Goal: Task Accomplishment & Management: Complete application form

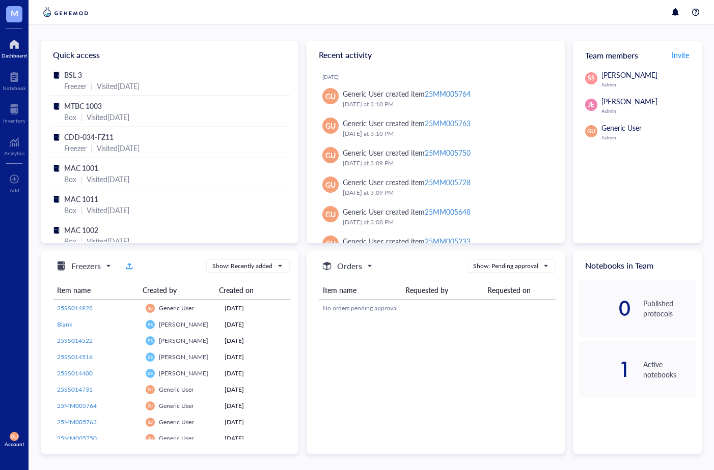
drag, startPoint x: 419, startPoint y: 390, endPoint x: 335, endPoint y: 343, distance: 95.9
click at [419, 390] on div "Orders Show: Pending approval Item name Requested by Requested on No orders pen…" at bounding box center [436, 353] width 258 height 203
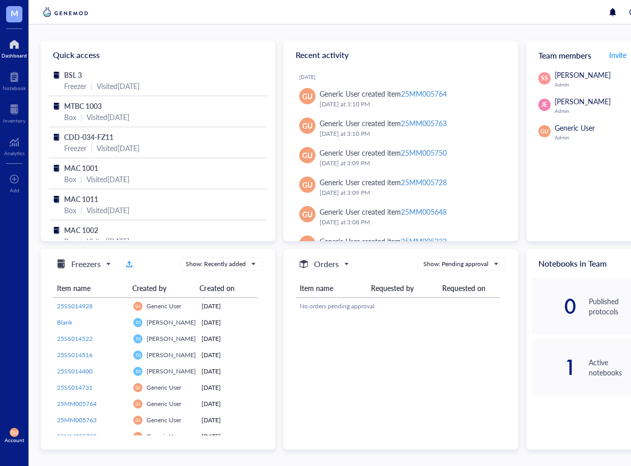
drag, startPoint x: 364, startPoint y: 392, endPoint x: 306, endPoint y: 370, distance: 62.5
click at [355, 390] on div "Orders Show: Pending approval Item name Requested by Requested on No orders pen…" at bounding box center [401, 349] width 235 height 201
click at [91, 81] on div "Freezer | Visited [DATE]" at bounding box center [158, 85] width 188 height 11
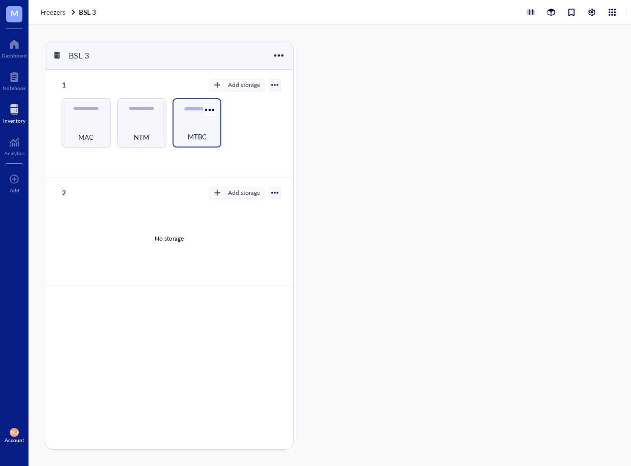
click at [179, 123] on div "MTBC" at bounding box center [197, 131] width 39 height 22
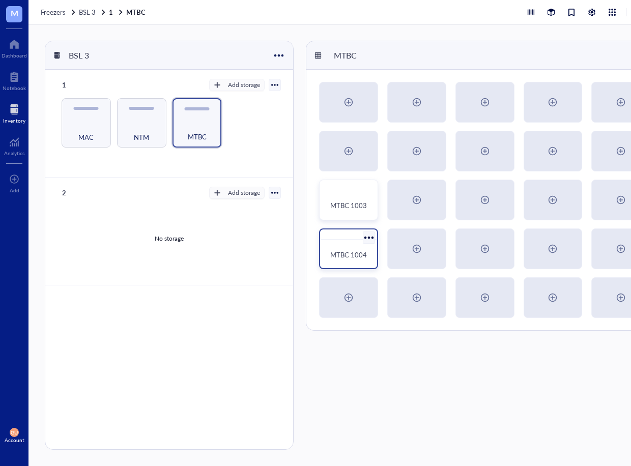
click at [362, 246] on div "MTBC 1004" at bounding box center [348, 255] width 49 height 22
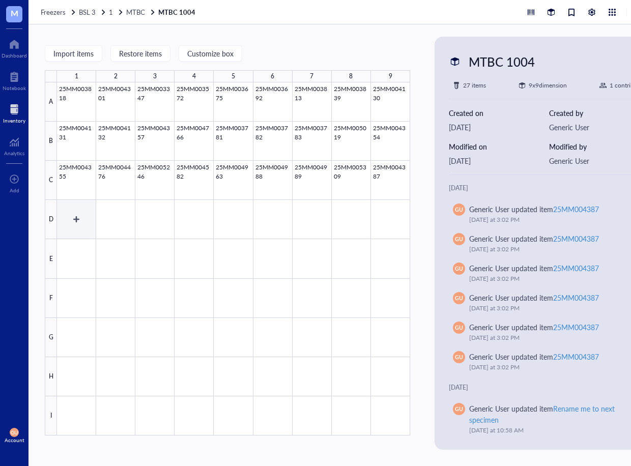
drag, startPoint x: 82, startPoint y: 217, endPoint x: 131, endPoint y: 215, distance: 48.4
click at [82, 217] on div at bounding box center [233, 258] width 353 height 353
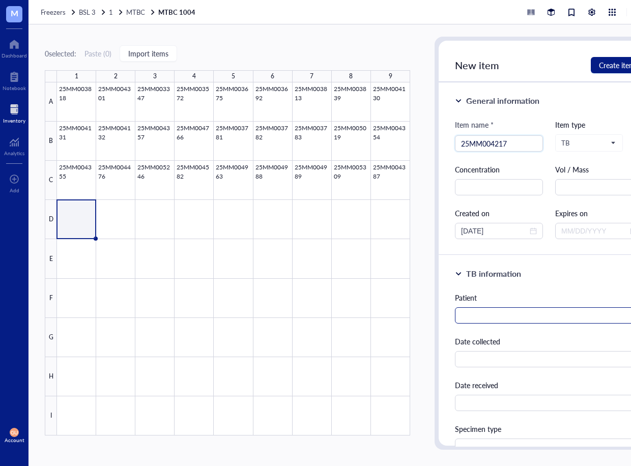
type input "25MM004217"
click at [477, 316] on input "text" at bounding box center [549, 316] width 188 height 16
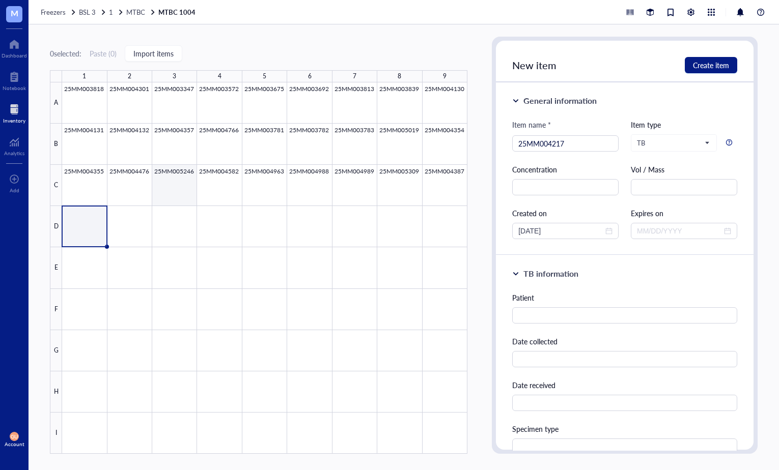
click at [180, 191] on div at bounding box center [264, 268] width 405 height 372
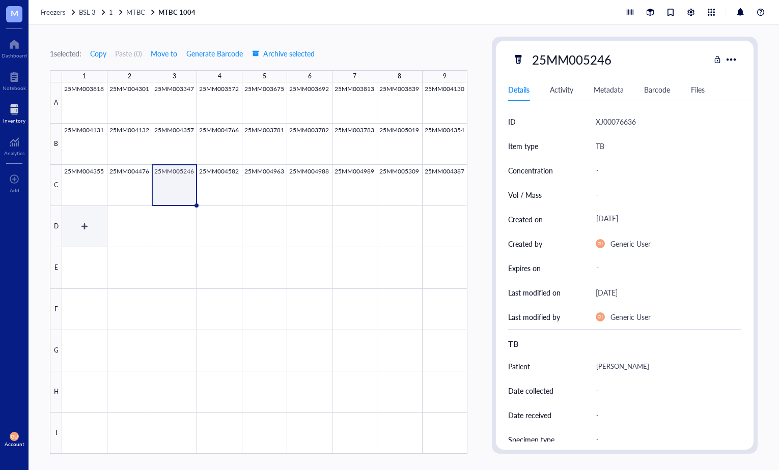
click at [75, 218] on div at bounding box center [264, 268] width 405 height 372
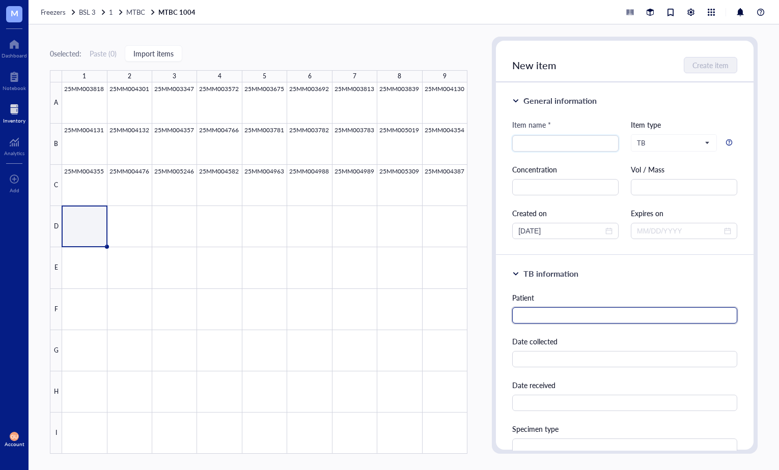
drag, startPoint x: 574, startPoint y: 316, endPoint x: 564, endPoint y: 303, distance: 15.6
click at [573, 315] on input "text" at bounding box center [624, 316] width 225 height 16
type input "2"
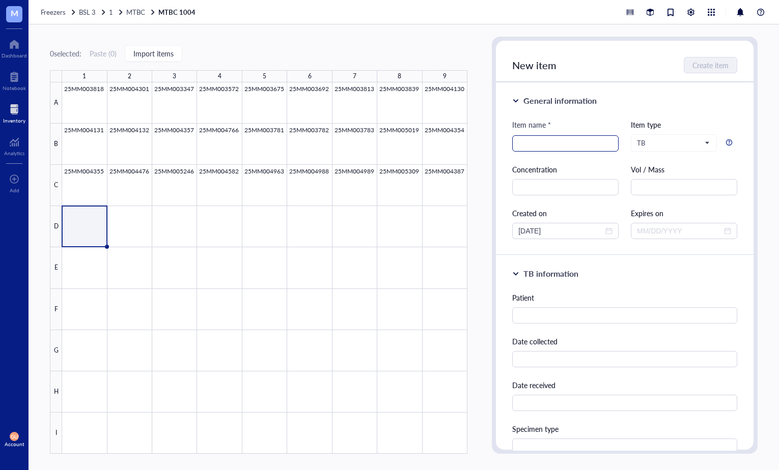
click at [539, 148] on input "search" at bounding box center [565, 143] width 94 height 15
type input "25MM004217"
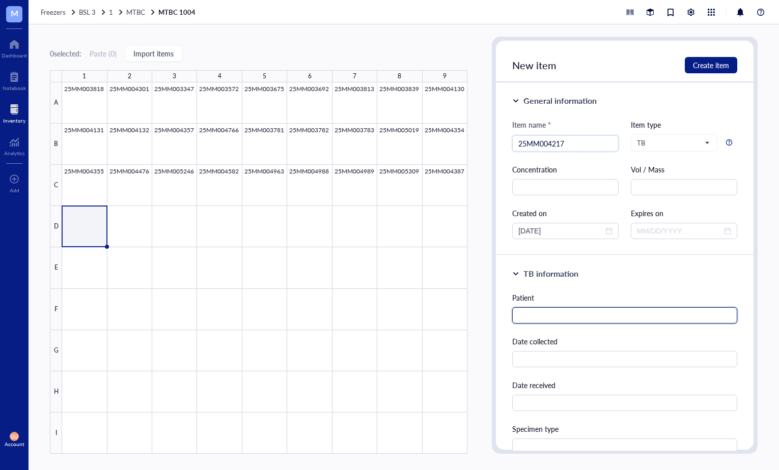
click at [549, 315] on input "text" at bounding box center [624, 316] width 225 height 16
paste input "[PERSON_NAME]"
type input "[PERSON_NAME]"
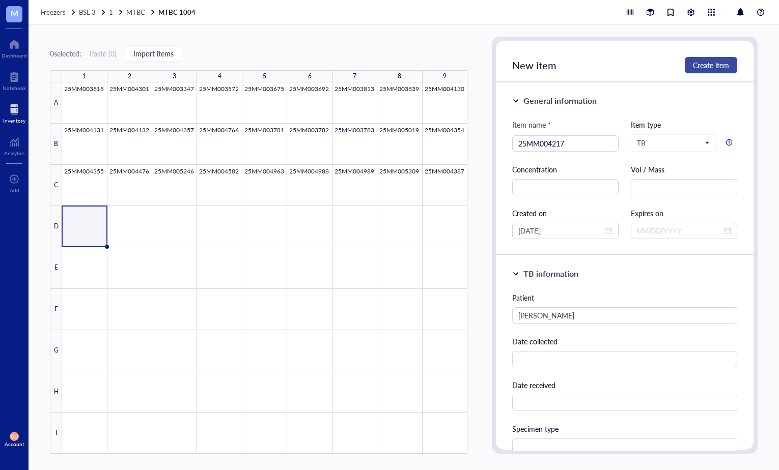
click at [686, 68] on button "Create item" at bounding box center [711, 65] width 52 height 16
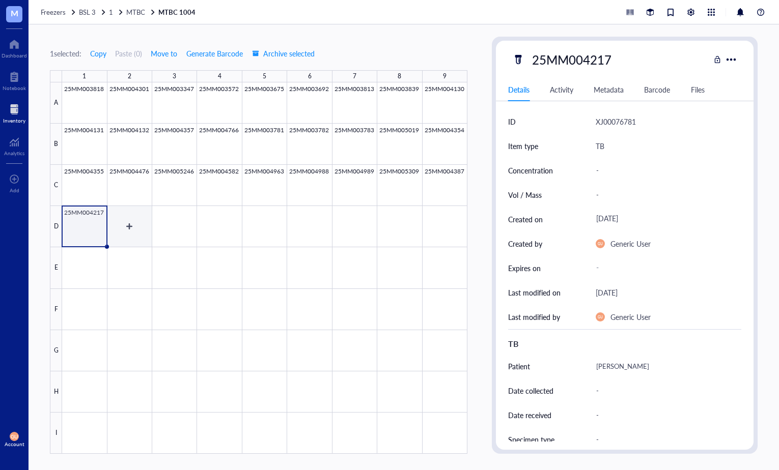
click at [131, 227] on div at bounding box center [264, 268] width 405 height 372
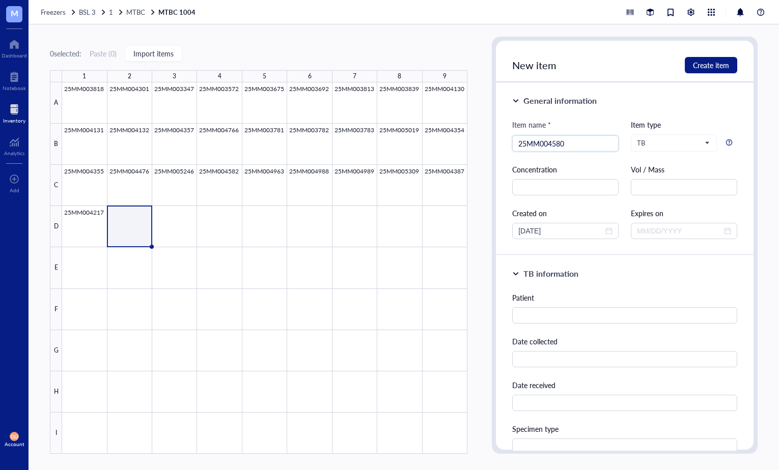
type input "25MM004580"
click at [547, 317] on input "text" at bounding box center [624, 316] width 225 height 16
paste input "[PERSON_NAME] [PERSON_NAME]"
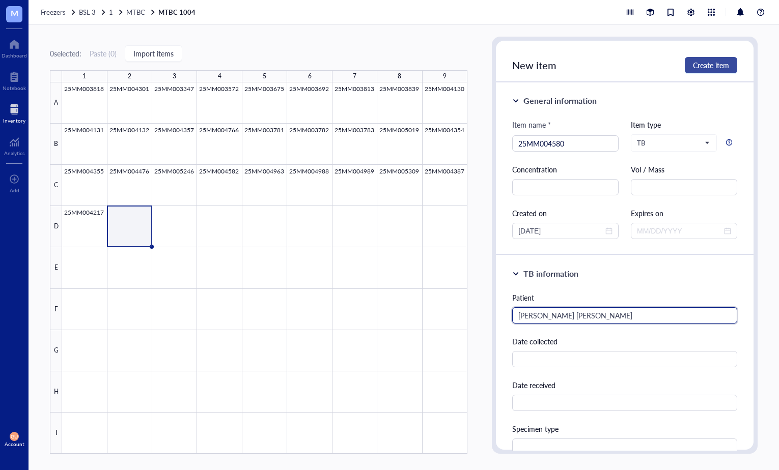
type input "[PERSON_NAME] [PERSON_NAME]"
click at [702, 67] on span "Create item" at bounding box center [711, 65] width 36 height 8
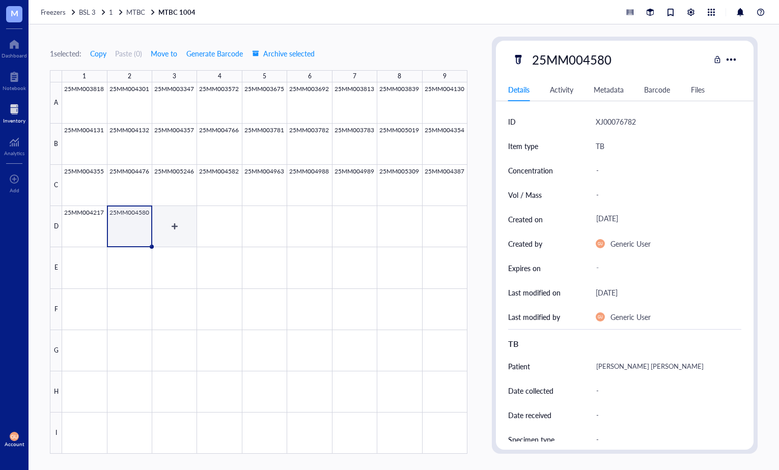
click at [182, 228] on div at bounding box center [264, 268] width 405 height 372
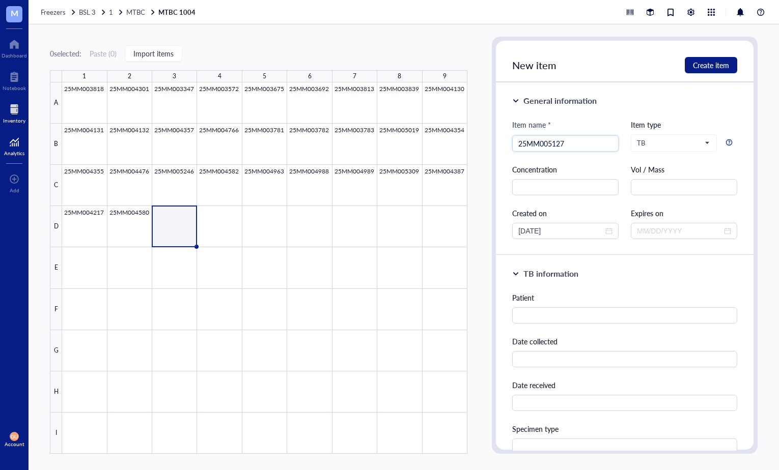
type input "25MM005127"
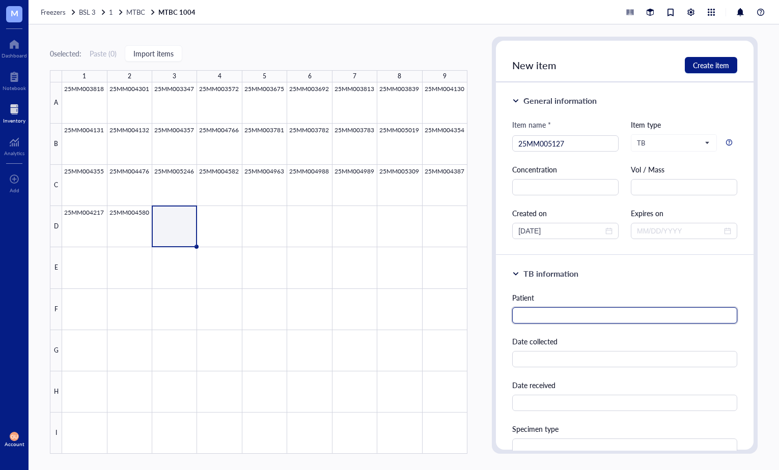
click at [556, 318] on input "text" at bounding box center [624, 316] width 225 height 16
paste input "[PERSON_NAME], [PERSON_NAME]"
type input "[PERSON_NAME], [PERSON_NAME]"
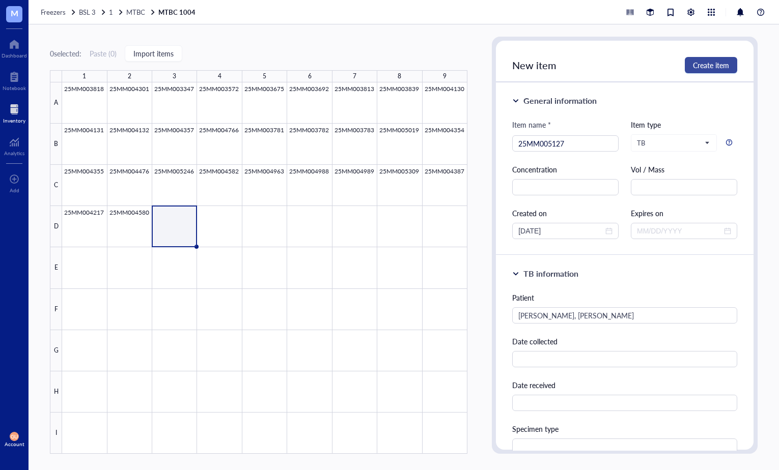
click at [713, 63] on span "Create item" at bounding box center [711, 65] width 36 height 8
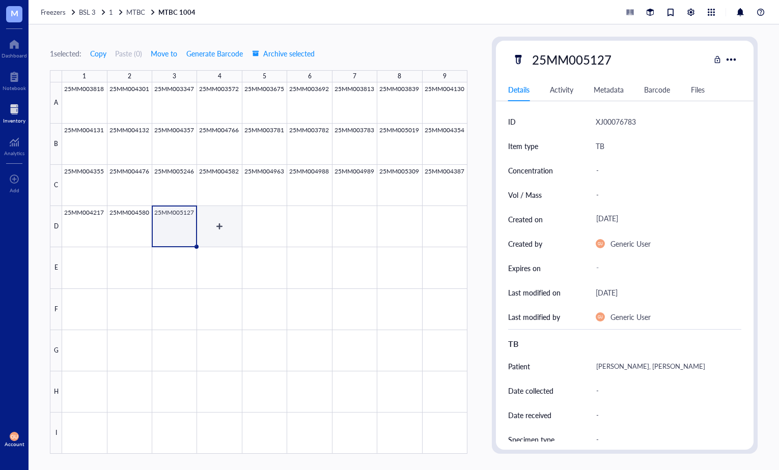
click at [222, 230] on div at bounding box center [264, 268] width 405 height 372
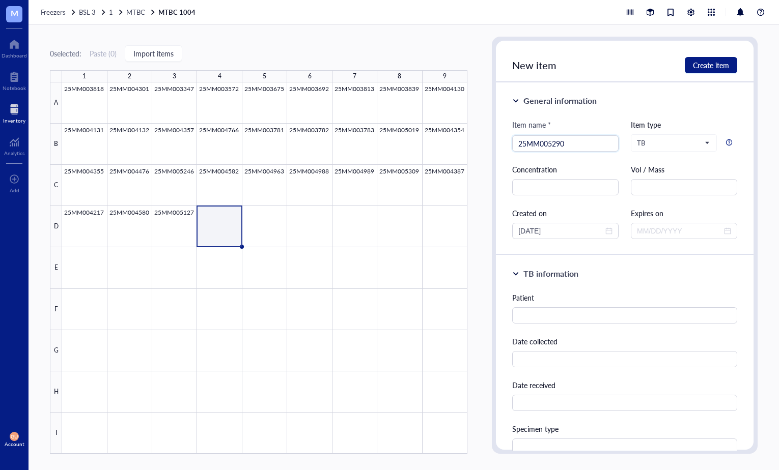
type input "25MM005290"
click at [572, 312] on input "text" at bounding box center [624, 316] width 225 height 16
paste input "[PERSON_NAME]"
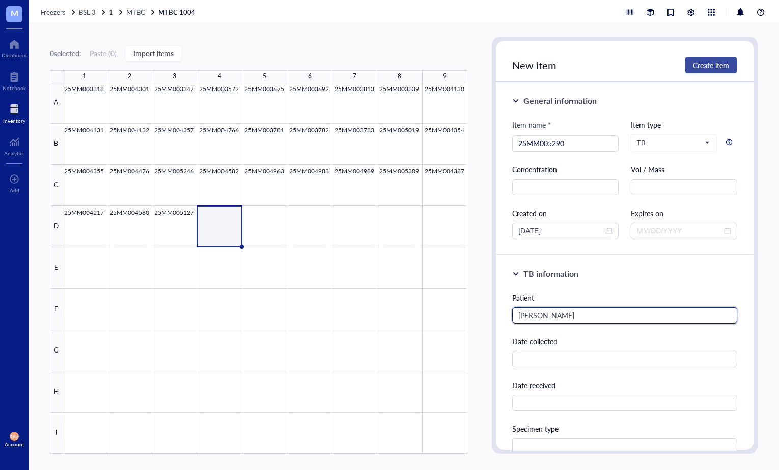
type input "[PERSON_NAME]"
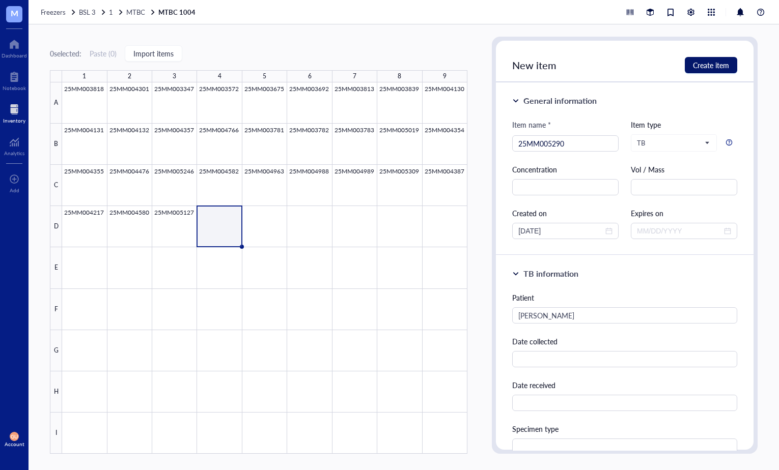
drag, startPoint x: 717, startPoint y: 66, endPoint x: 354, endPoint y: 246, distance: 405.1
click at [705, 70] on button "Create item" at bounding box center [711, 65] width 52 height 16
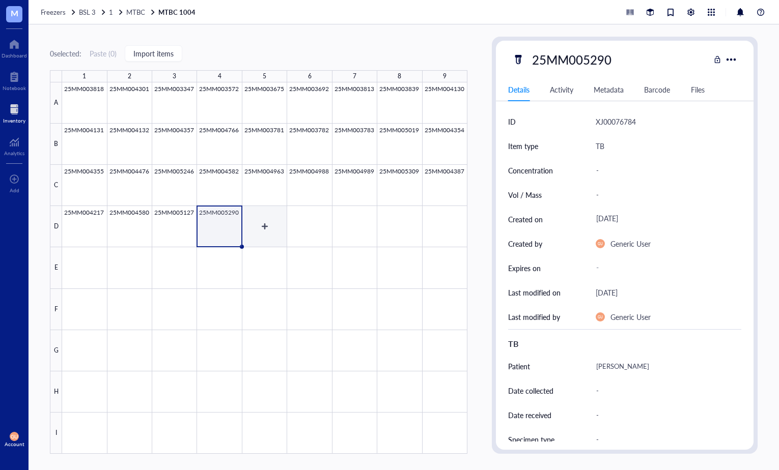
click at [270, 231] on div at bounding box center [264, 268] width 405 height 372
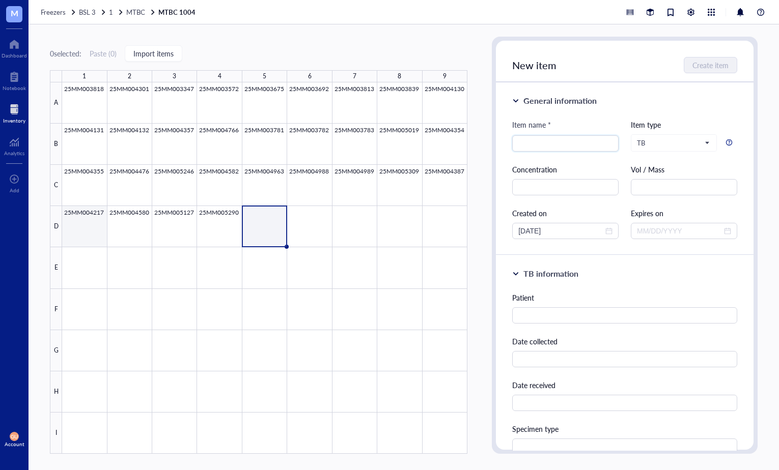
click at [81, 232] on div at bounding box center [264, 268] width 405 height 372
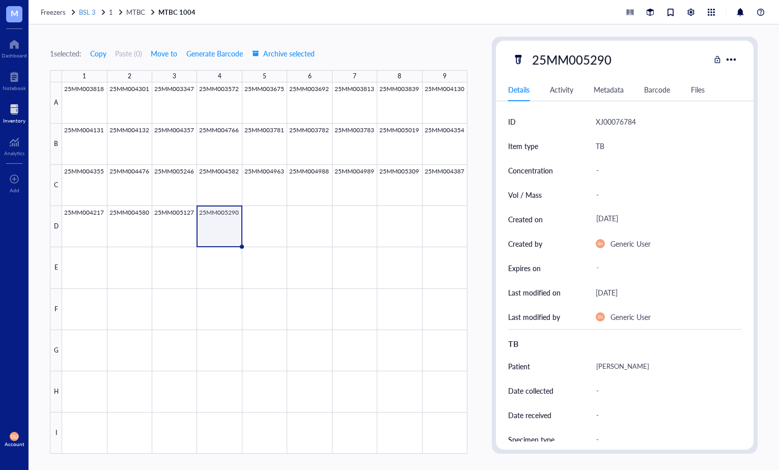
click at [86, 14] on span "BSL 3" at bounding box center [87, 12] width 17 height 10
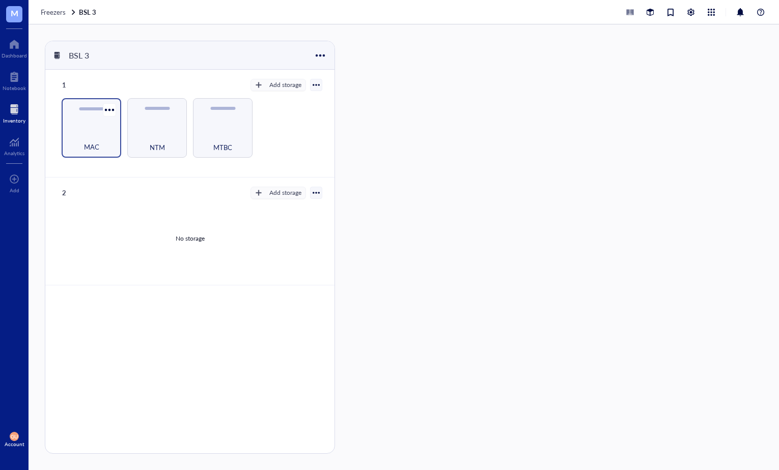
click at [99, 132] on div "MAC" at bounding box center [91, 141] width 49 height 22
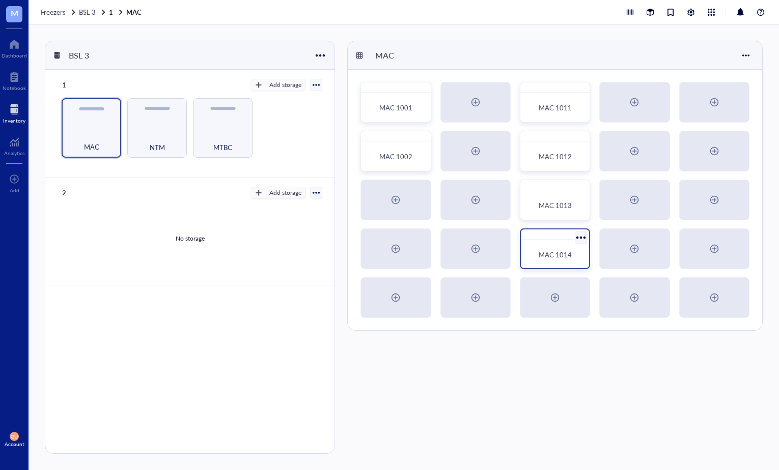
click at [558, 244] on div "MAC 1014" at bounding box center [555, 255] width 60 height 22
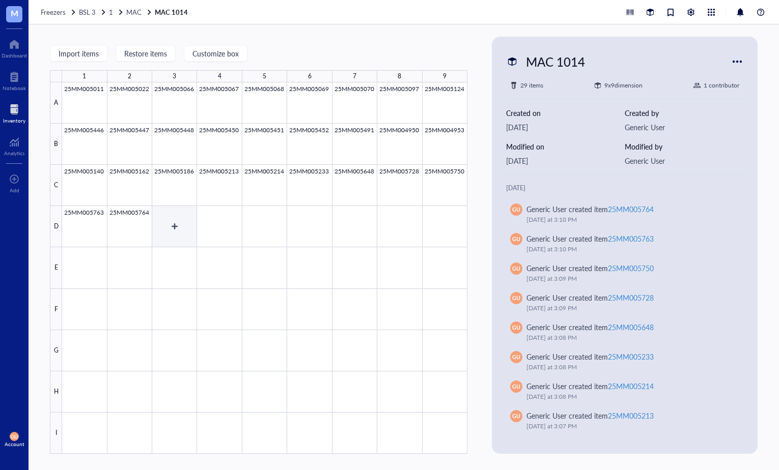
click at [170, 221] on div at bounding box center [264, 268] width 405 height 372
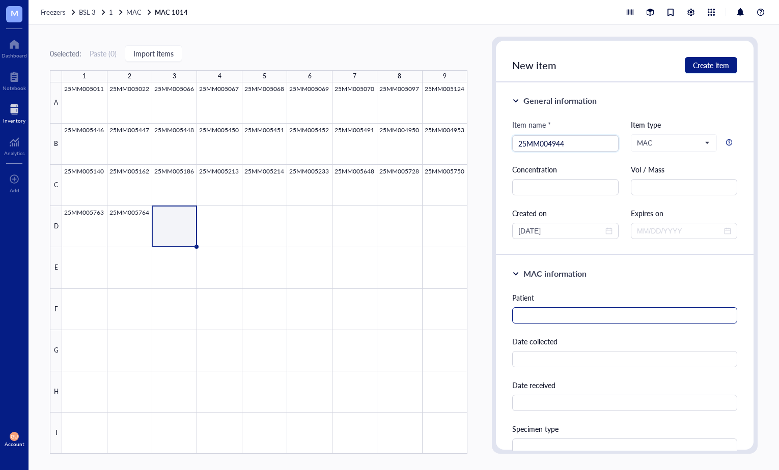
type input "25MM004944"
click at [528, 314] on input "text" at bounding box center [624, 316] width 225 height 16
paste input "[PERSON_NAME]"
type input "[PERSON_NAME]"
click at [713, 70] on button "Create item" at bounding box center [711, 65] width 52 height 16
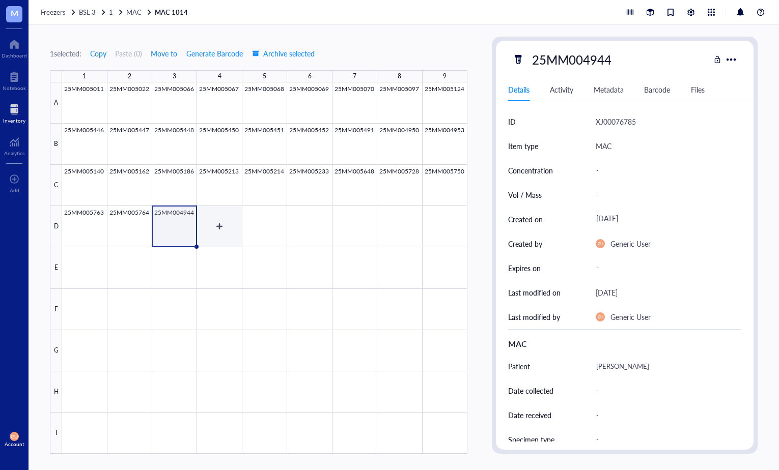
click at [234, 231] on div at bounding box center [264, 268] width 405 height 372
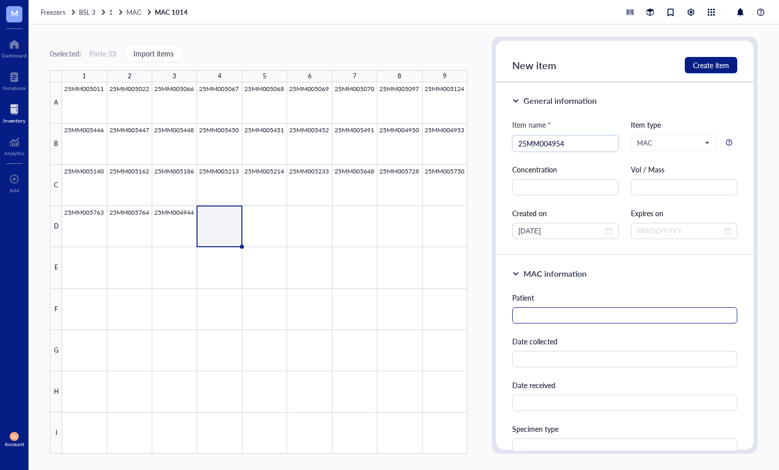
type input "25MM004954"
click at [524, 311] on input "text" at bounding box center [624, 316] width 225 height 16
paste input "[PERSON_NAME]"
type input "[PERSON_NAME]"
click at [713, 69] on span "Create item" at bounding box center [711, 65] width 36 height 8
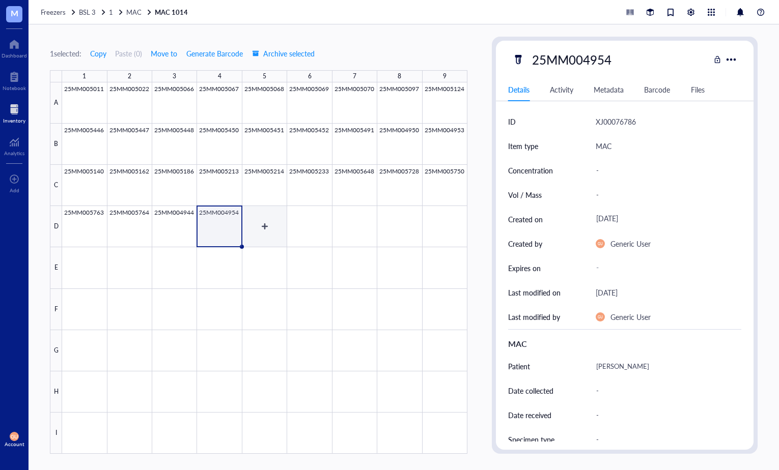
click at [256, 232] on div at bounding box center [264, 268] width 405 height 372
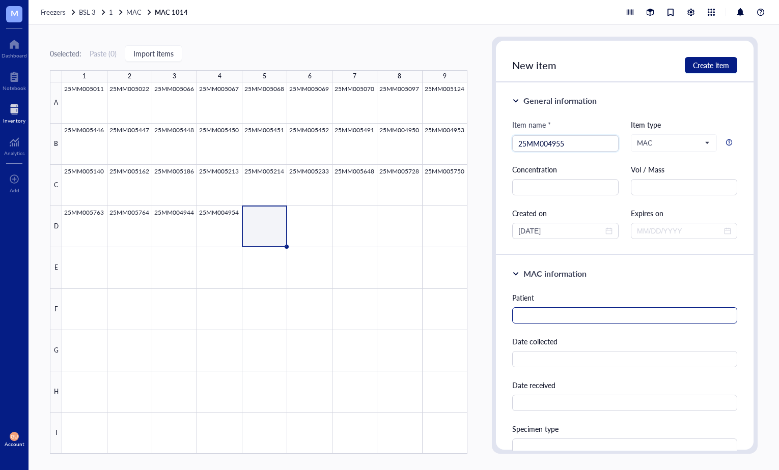
type input "25MM004955"
drag, startPoint x: 519, startPoint y: 317, endPoint x: 503, endPoint y: 301, distance: 22.3
click at [519, 316] on input "text" at bounding box center [624, 316] width 225 height 16
paste input "[PERSON_NAME]"
type input "[PERSON_NAME]"
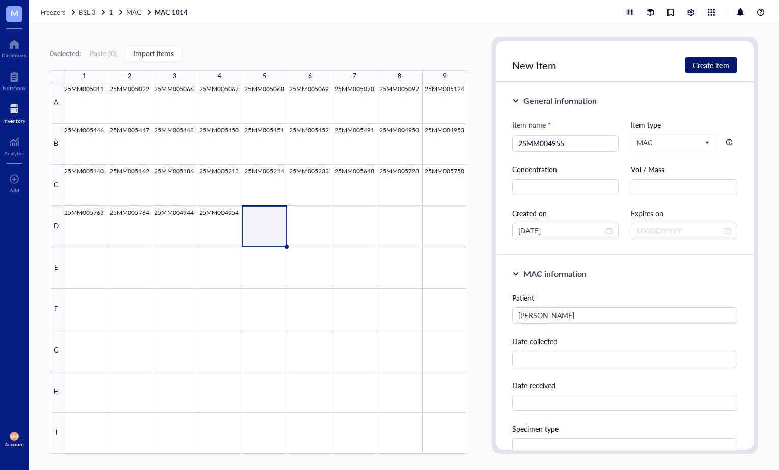
drag, startPoint x: 708, startPoint y: 64, endPoint x: 464, endPoint y: 215, distance: 286.8
click at [708, 63] on span "Create item" at bounding box center [711, 65] width 36 height 8
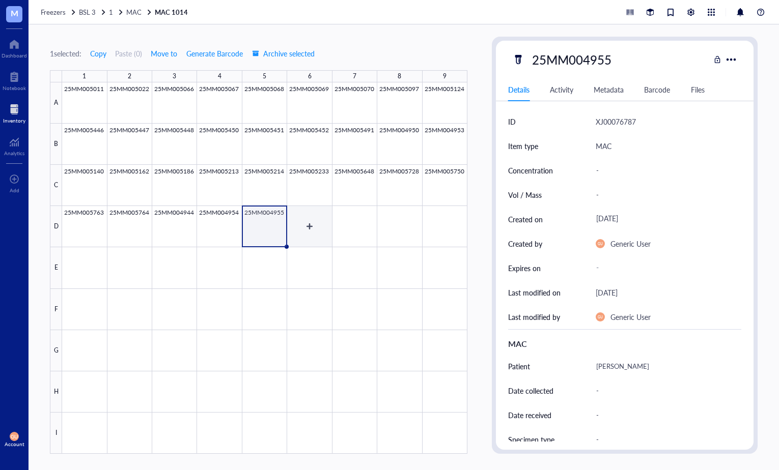
click at [313, 230] on div at bounding box center [264, 268] width 405 height 372
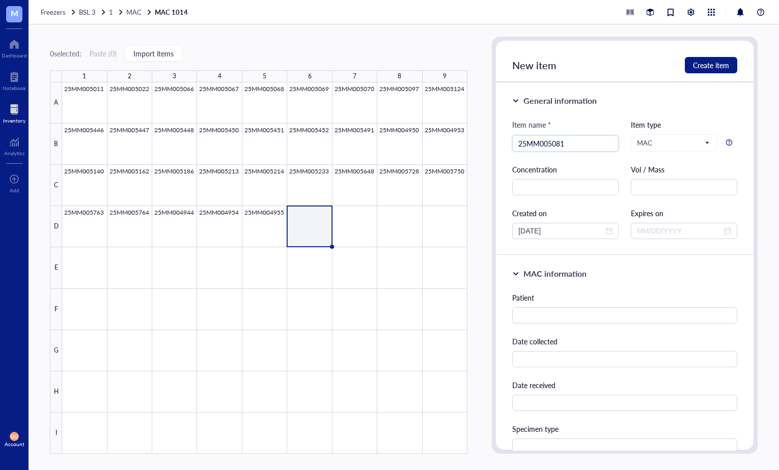
type input "25MM005081"
click at [509, 309] on div "MAC information Patient Date collected Date received Specimen type Test Species" at bounding box center [625, 407] width 258 height 303
click at [548, 317] on input "text" at bounding box center [624, 316] width 225 height 16
paste input "[PERSON_NAME]"
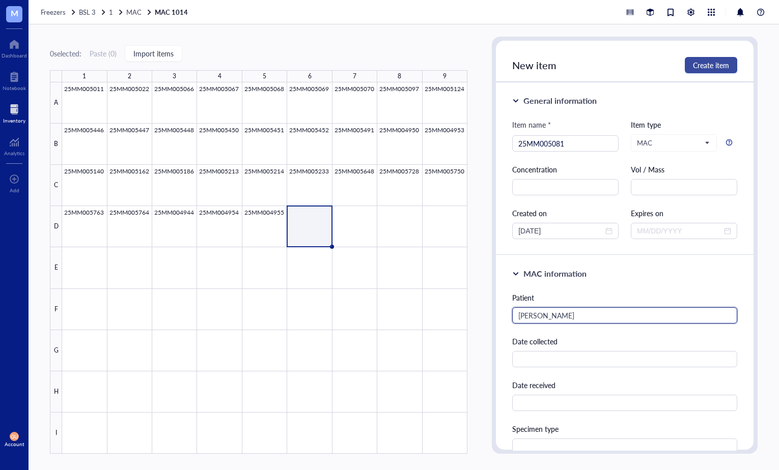
type input "[PERSON_NAME]"
click at [713, 67] on span "Create item" at bounding box center [711, 65] width 36 height 8
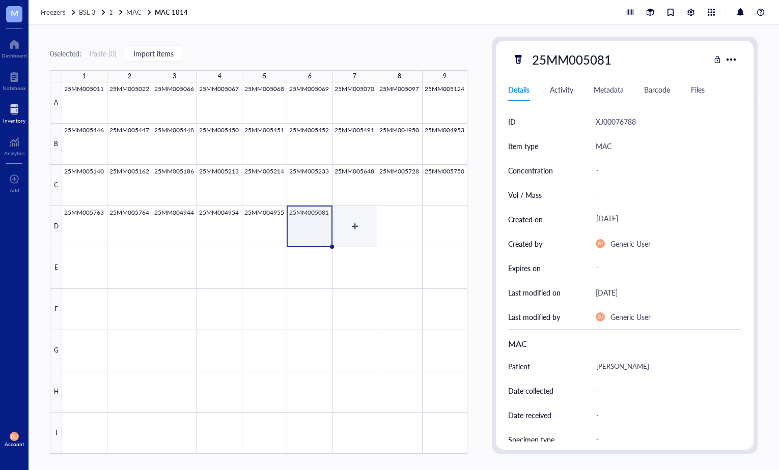
click at [358, 231] on div at bounding box center [264, 268] width 405 height 372
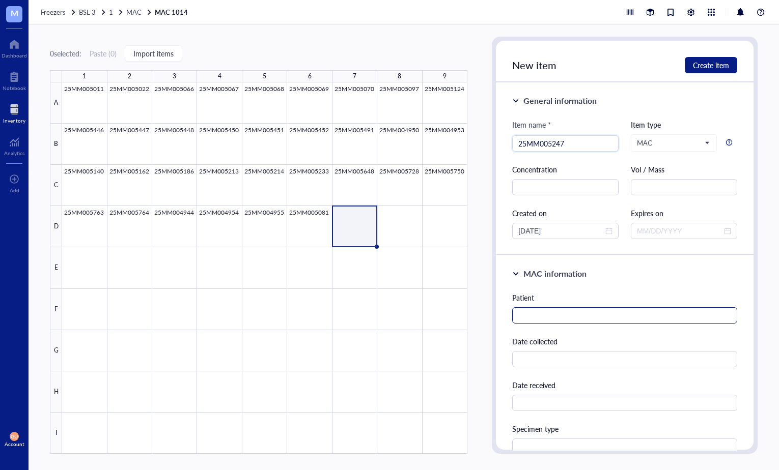
type input "25MM005247"
click at [539, 313] on input "text" at bounding box center [624, 316] width 225 height 16
click at [531, 317] on input "text" at bounding box center [624, 316] width 225 height 16
paste input "[PERSON_NAME]"
type input "[PERSON_NAME]"
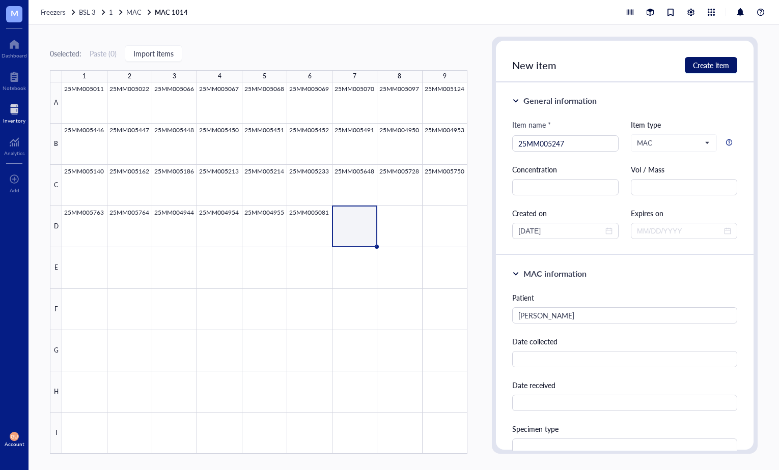
drag, startPoint x: 722, startPoint y: 66, endPoint x: 549, endPoint y: 218, distance: 230.2
click at [713, 66] on span "Create item" at bounding box center [711, 65] width 36 height 8
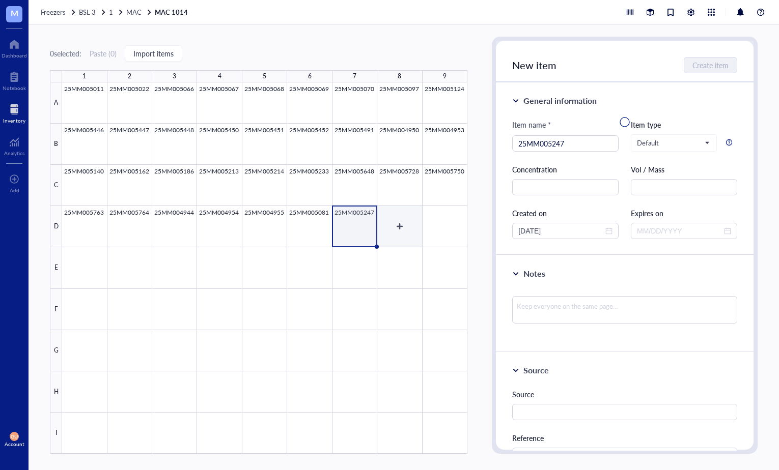
click at [399, 230] on div at bounding box center [264, 268] width 405 height 372
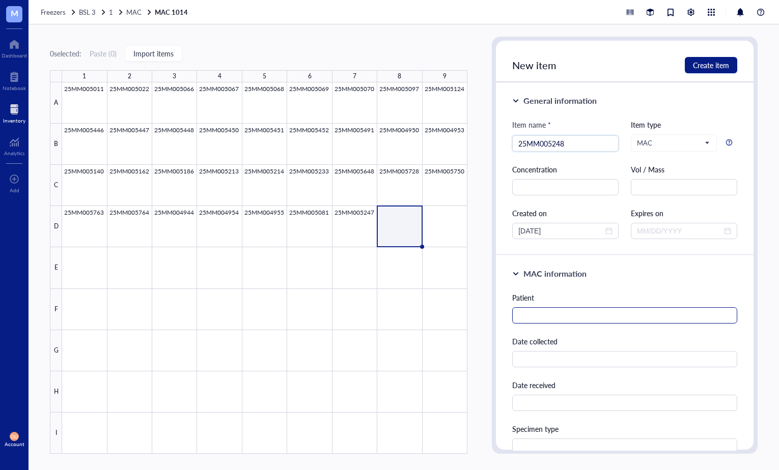
type input "25MM005248"
drag, startPoint x: 557, startPoint y: 313, endPoint x: 120, endPoint y: 91, distance: 490.5
click at [554, 312] on input "text" at bounding box center [624, 316] width 225 height 16
click at [577, 313] on input "text" at bounding box center [624, 316] width 225 height 16
paste input "[PERSON_NAME]"
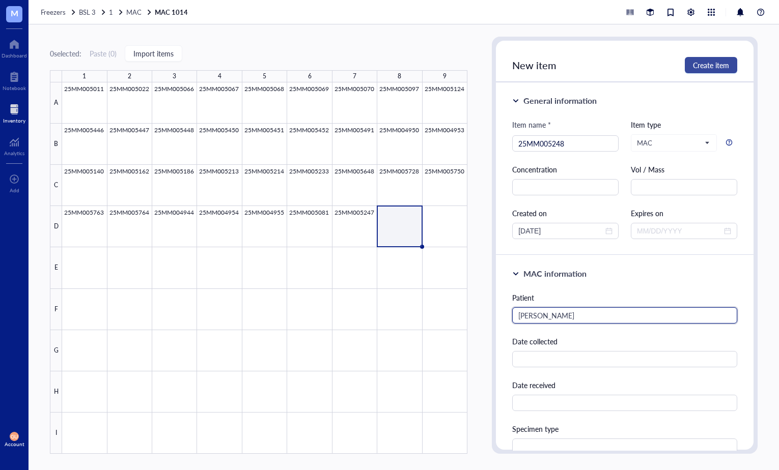
type input "[PERSON_NAME]"
click at [709, 70] on button "Create item" at bounding box center [711, 65] width 52 height 16
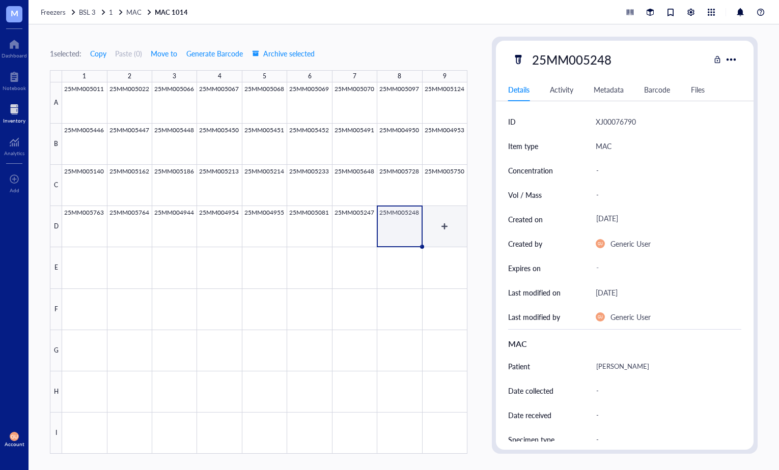
click at [446, 223] on div at bounding box center [264, 268] width 405 height 372
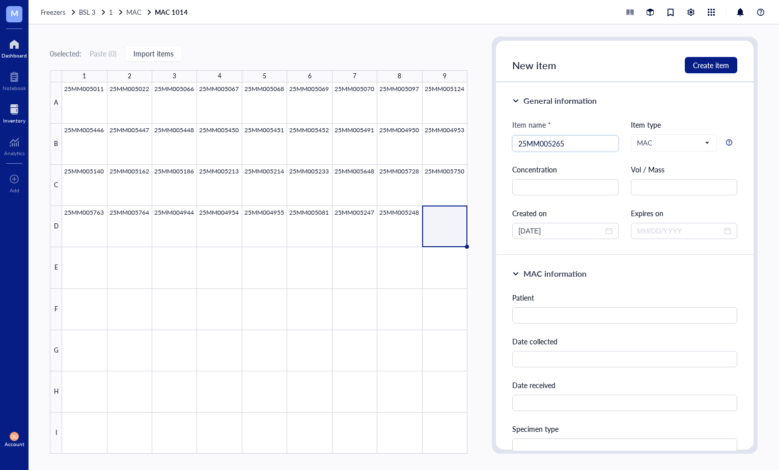
type input "25MM005265"
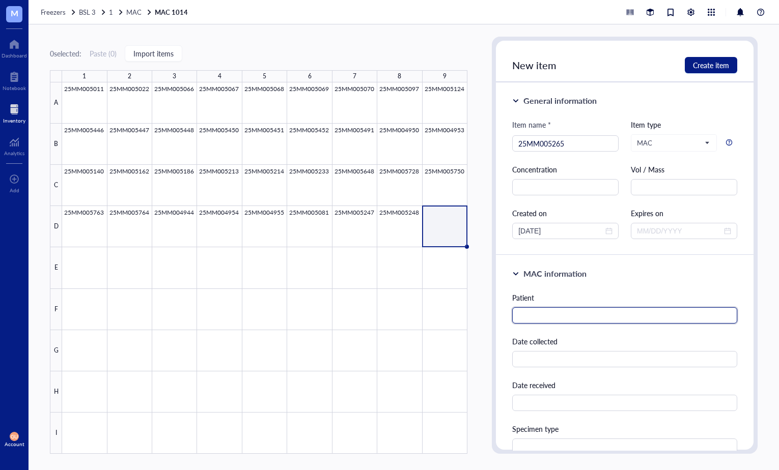
click at [554, 318] on input "text" at bounding box center [624, 316] width 225 height 16
paste input "[PERSON_NAME]"
type input "[PERSON_NAME]"
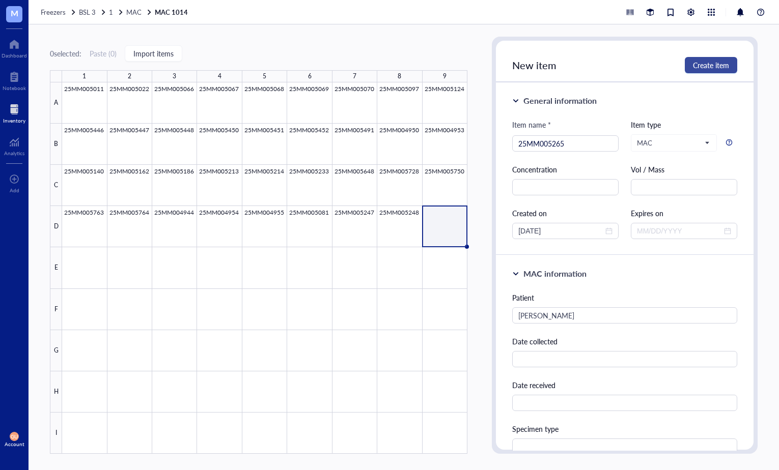
click at [700, 65] on span "Create item" at bounding box center [711, 65] width 36 height 8
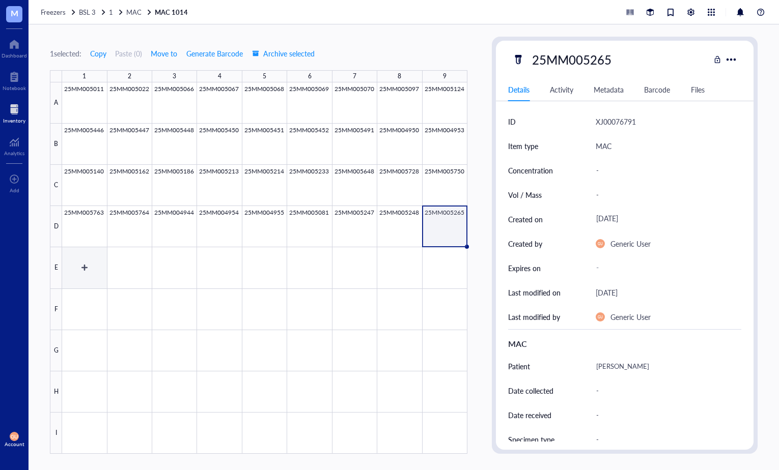
click at [86, 266] on div at bounding box center [264, 268] width 405 height 372
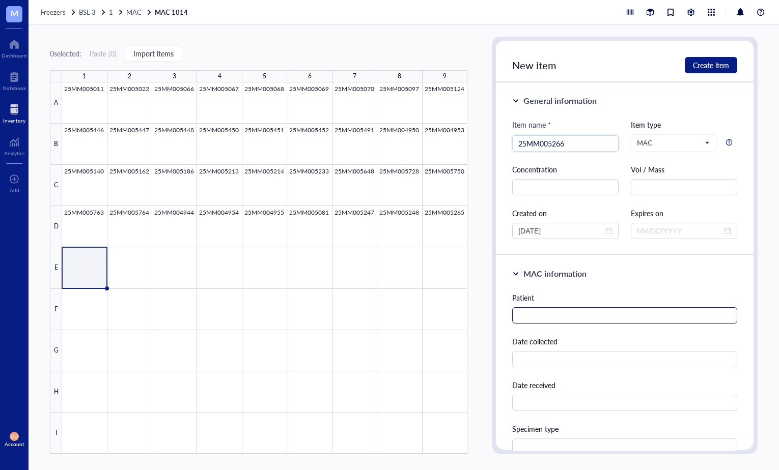
type input "25MM005266"
drag, startPoint x: 546, startPoint y: 319, endPoint x: 28, endPoint y: 104, distance: 560.6
click at [542, 318] on input "text" at bounding box center [624, 316] width 225 height 16
click at [538, 319] on input "text" at bounding box center [624, 316] width 225 height 16
paste input "[PERSON_NAME]"
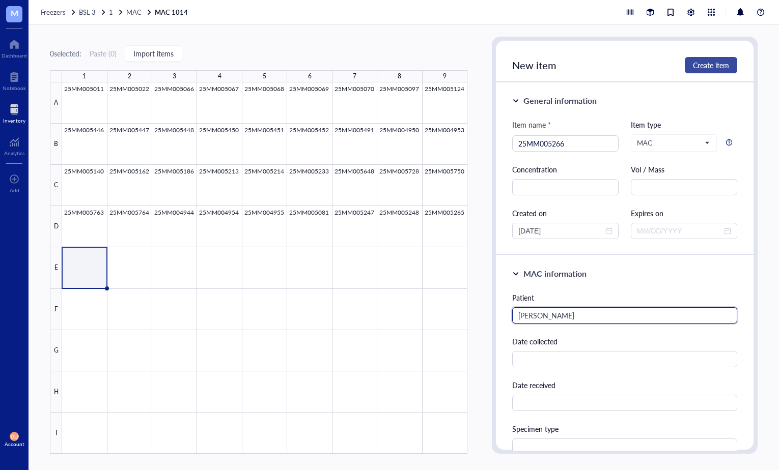
type input "[PERSON_NAME]"
drag, startPoint x: 726, startPoint y: 68, endPoint x: 430, endPoint y: 180, distance: 316.2
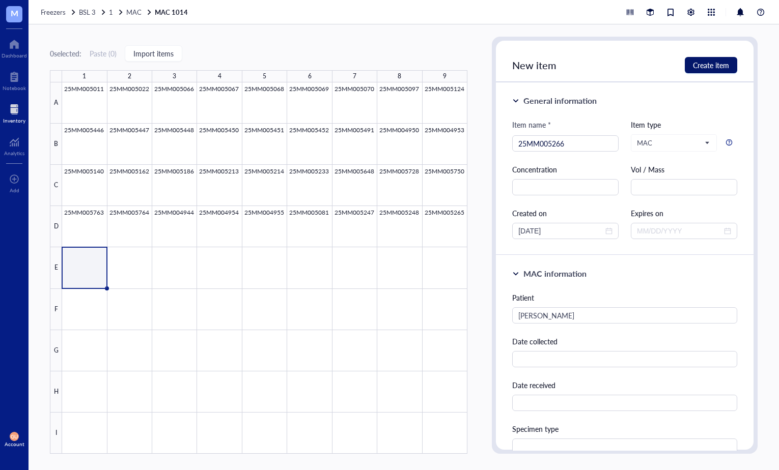
click at [713, 68] on span "Create item" at bounding box center [711, 65] width 36 height 8
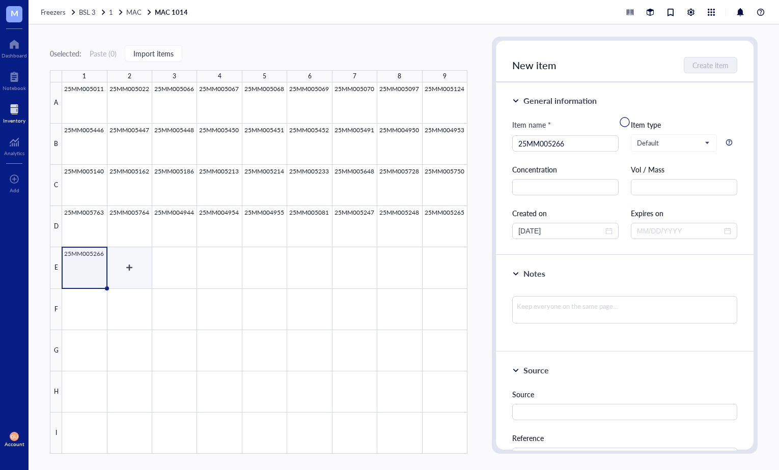
click at [136, 268] on div at bounding box center [264, 268] width 405 height 372
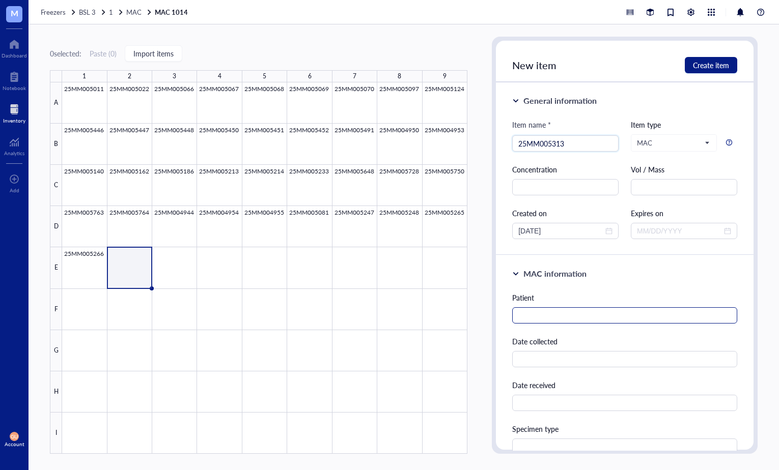
type input "25MM005313"
drag, startPoint x: 540, startPoint y: 316, endPoint x: 532, endPoint y: 314, distance: 8.5
click at [537, 315] on input "text" at bounding box center [624, 316] width 225 height 16
click at [574, 313] on input "text" at bounding box center [624, 316] width 225 height 16
paste input "[PERSON_NAME]"
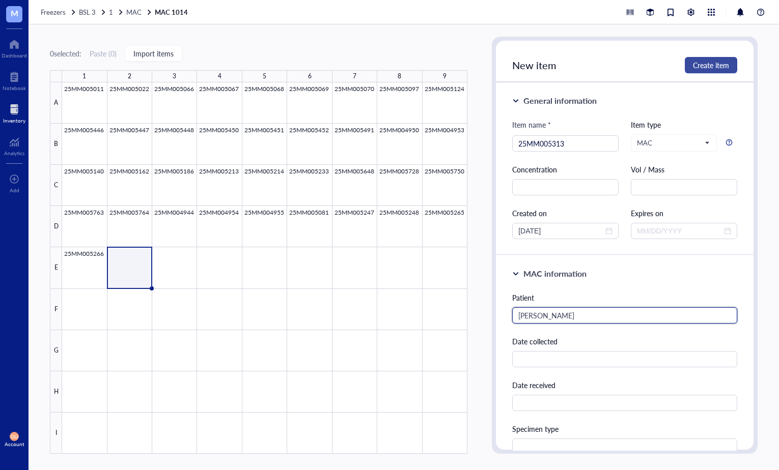
type input "[PERSON_NAME]"
click at [713, 65] on span "Create item" at bounding box center [711, 65] width 36 height 8
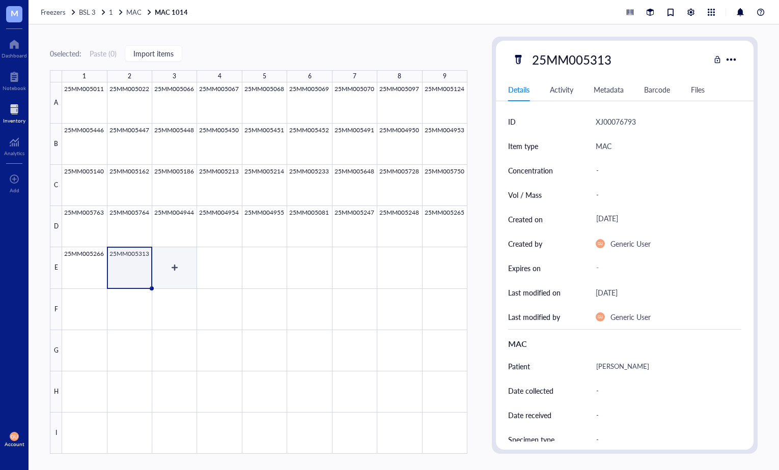
click at [174, 272] on div at bounding box center [264, 268] width 405 height 372
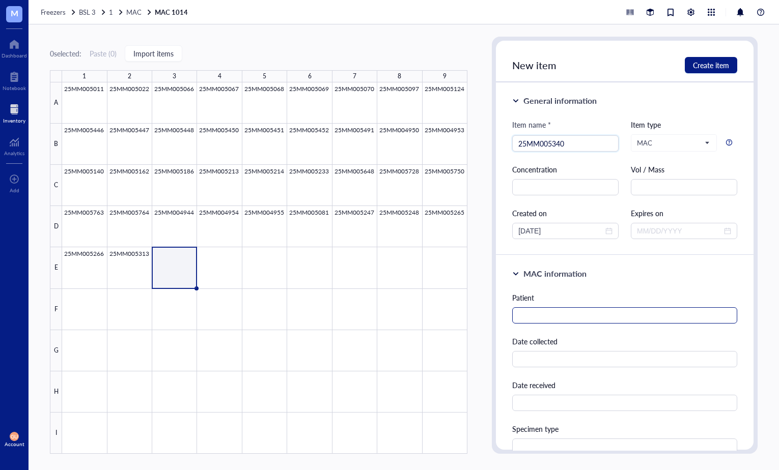
type input "25MM005340"
drag, startPoint x: 544, startPoint y: 319, endPoint x: 454, endPoint y: 296, distance: 93.1
click at [537, 319] on input "text" at bounding box center [624, 316] width 225 height 16
click at [539, 316] on input "text" at bounding box center [624, 316] width 225 height 16
paste input "[PERSON_NAME] N"
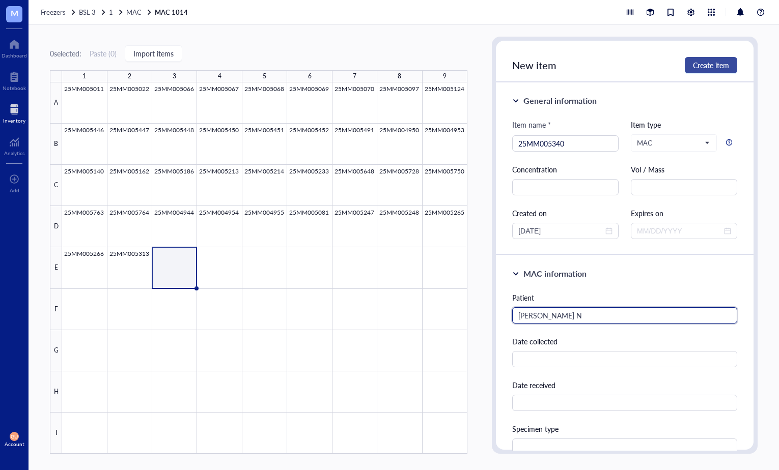
type input "[PERSON_NAME] N"
click at [705, 69] on span "Create item" at bounding box center [711, 65] width 36 height 8
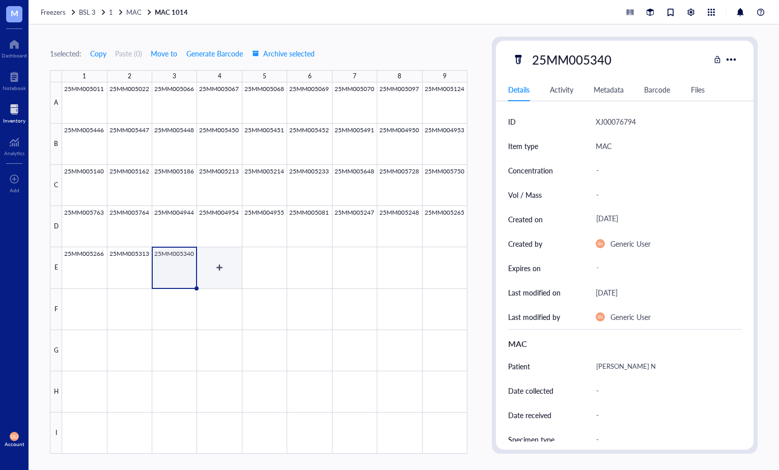
click at [221, 270] on div at bounding box center [264, 268] width 405 height 372
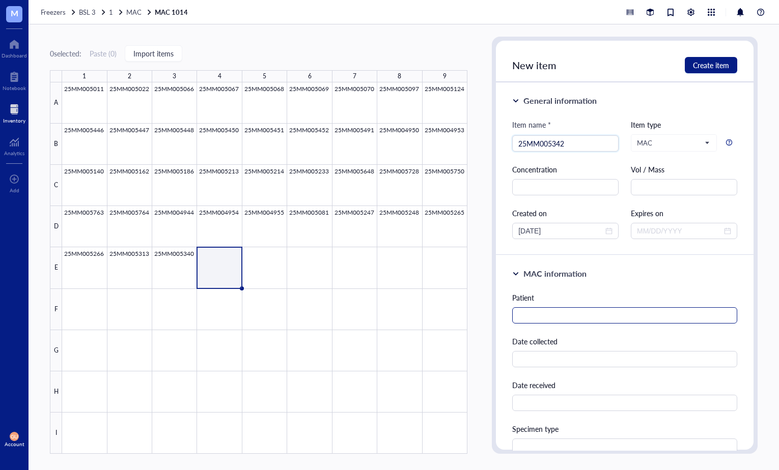
type input "25MM005342"
click at [517, 317] on input "text" at bounding box center [624, 316] width 225 height 16
click at [549, 316] on input "text" at bounding box center [624, 316] width 225 height 16
paste input "[PERSON_NAME]"
type input "[PERSON_NAME]"
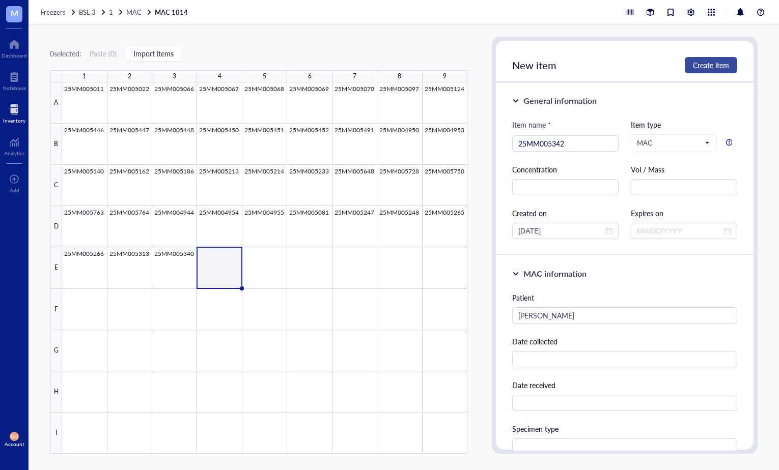
click at [713, 63] on span "Create item" at bounding box center [711, 65] width 36 height 8
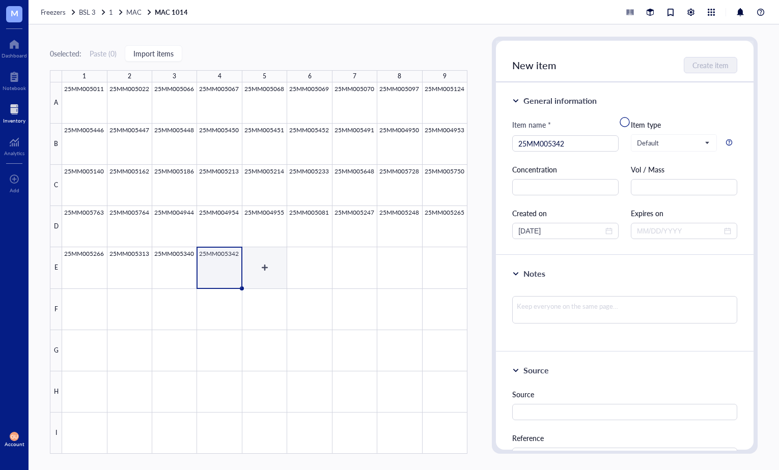
drag, startPoint x: 264, startPoint y: 269, endPoint x: 242, endPoint y: 294, distance: 33.2
click at [264, 269] on div at bounding box center [264, 268] width 405 height 372
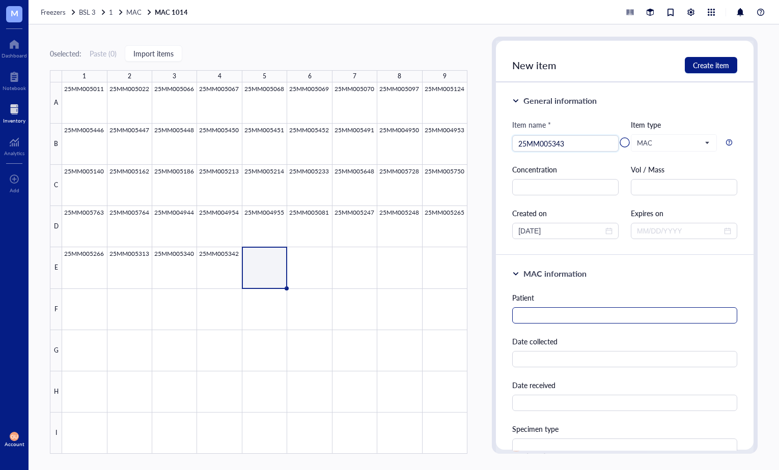
type input "25MM005343"
drag, startPoint x: 565, startPoint y: 319, endPoint x: 86, endPoint y: 247, distance: 484.5
click at [563, 319] on input "text" at bounding box center [624, 316] width 225 height 16
click at [549, 318] on input "text" at bounding box center [624, 316] width 225 height 16
paste input "[PERSON_NAME]"
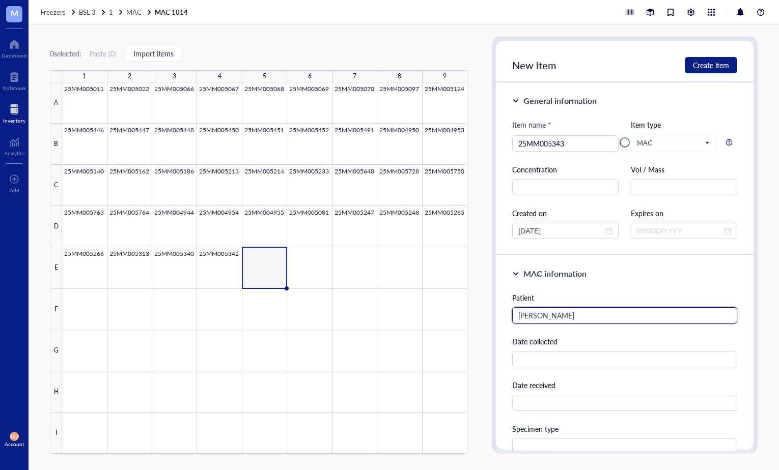
type input "[PERSON_NAME]"
click at [710, 58] on div at bounding box center [625, 143] width 258 height 204
click at [713, 65] on div at bounding box center [625, 143] width 258 height 204
click at [709, 66] on div at bounding box center [625, 143] width 258 height 204
click at [692, 65] on div at bounding box center [625, 143] width 258 height 204
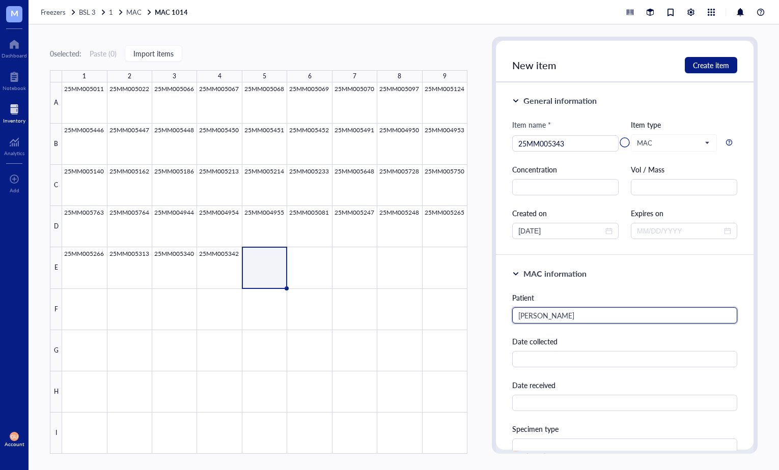
click at [590, 317] on input "[PERSON_NAME]" at bounding box center [624, 316] width 225 height 16
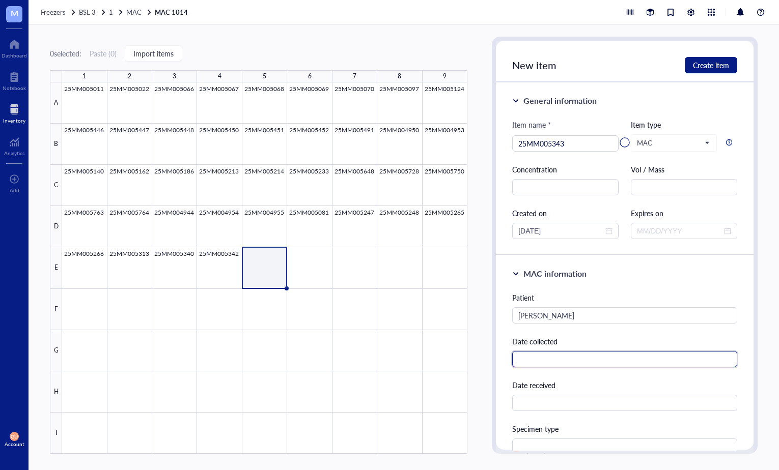
click at [566, 351] on input "text" at bounding box center [624, 359] width 225 height 16
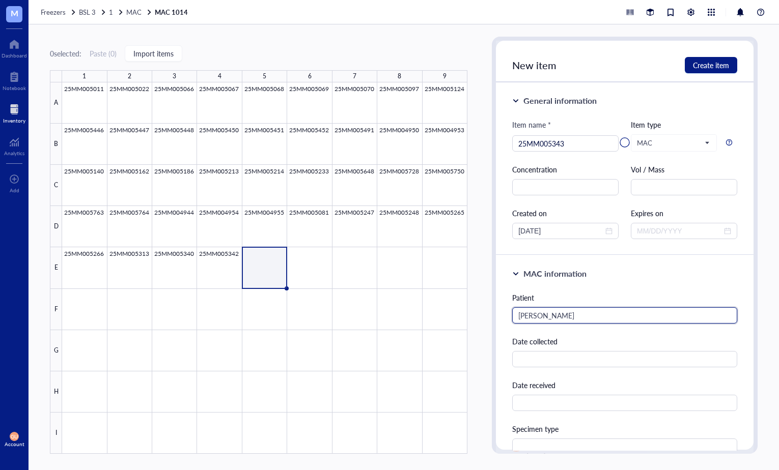
click at [575, 315] on input "[PERSON_NAME]" at bounding box center [624, 316] width 225 height 16
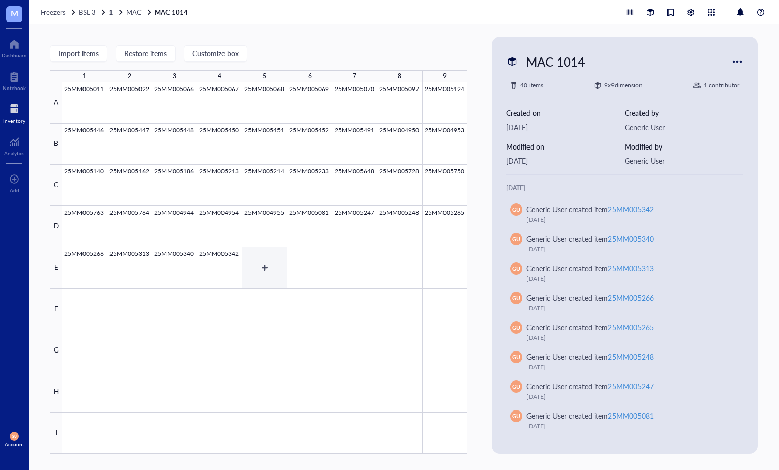
drag, startPoint x: 267, startPoint y: 266, endPoint x: 298, endPoint y: 267, distance: 31.6
click at [267, 266] on div at bounding box center [264, 268] width 405 height 372
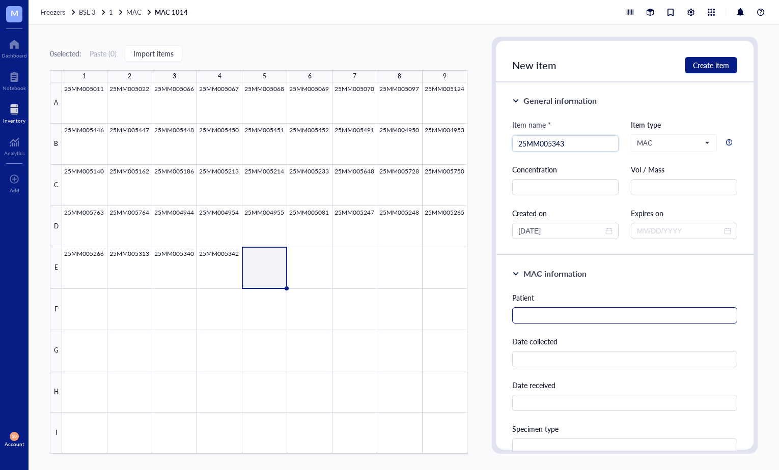
type input "25MM005343"
drag, startPoint x: 537, startPoint y: 313, endPoint x: 531, endPoint y: 311, distance: 6.3
click at [537, 313] on input "text" at bounding box center [624, 316] width 225 height 16
click at [536, 314] on input "text" at bounding box center [624, 316] width 225 height 16
paste input "[PERSON_NAME]"
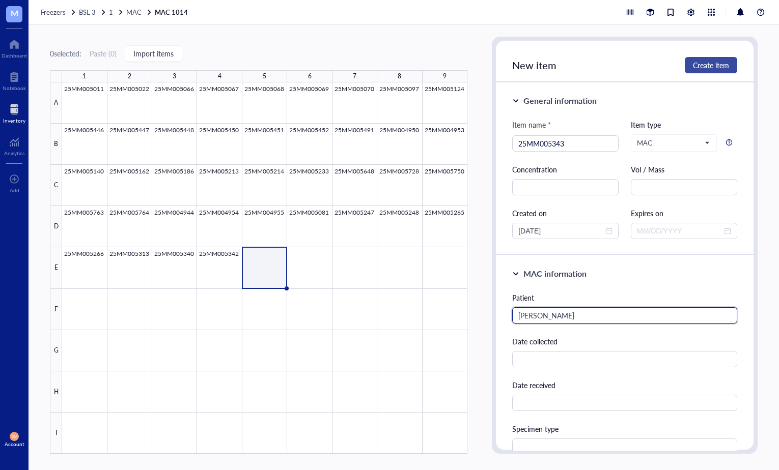
type input "[PERSON_NAME]"
click at [694, 67] on span "Create item" at bounding box center [711, 65] width 36 height 8
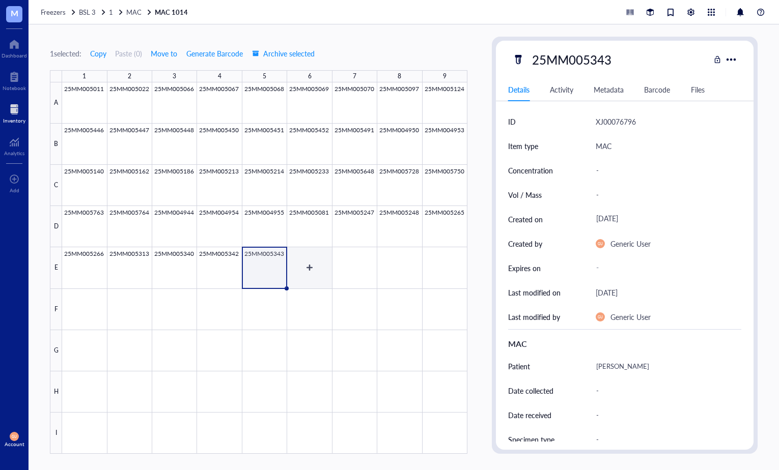
click at [309, 272] on div at bounding box center [264, 268] width 405 height 372
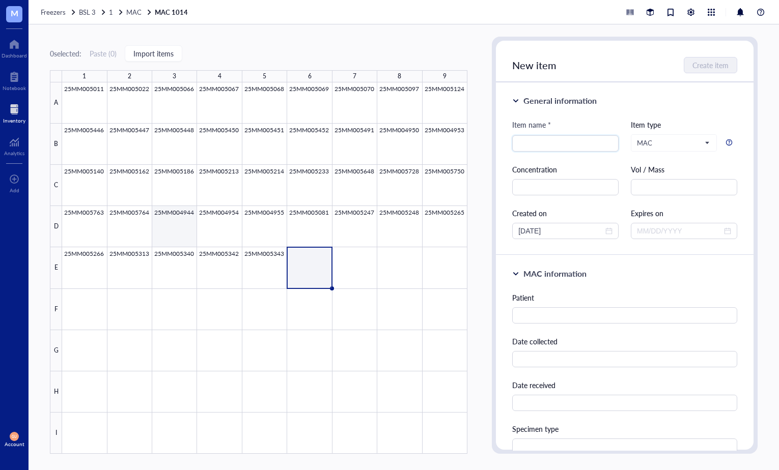
click at [178, 235] on div at bounding box center [264, 268] width 405 height 372
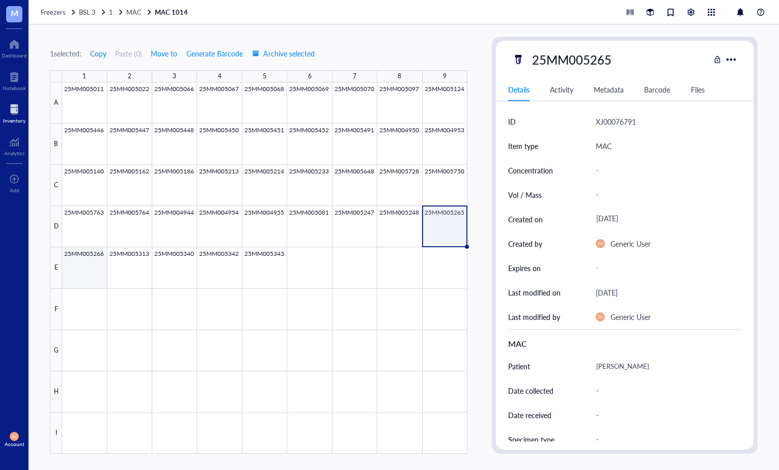
click at [97, 269] on div at bounding box center [264, 268] width 405 height 372
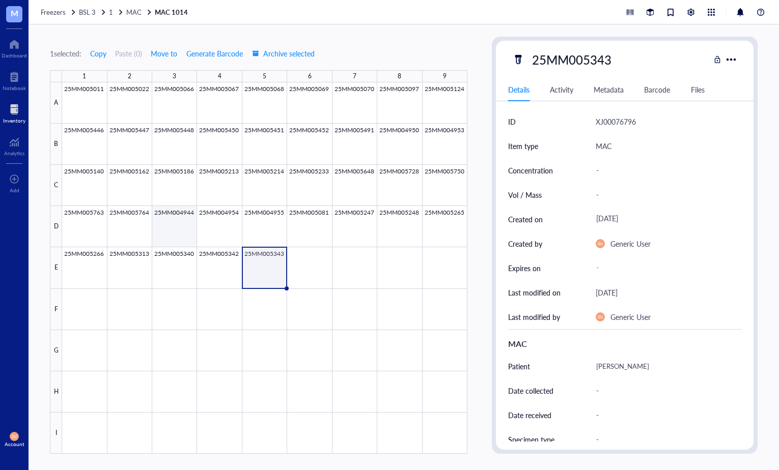
click at [159, 230] on div at bounding box center [264, 268] width 405 height 372
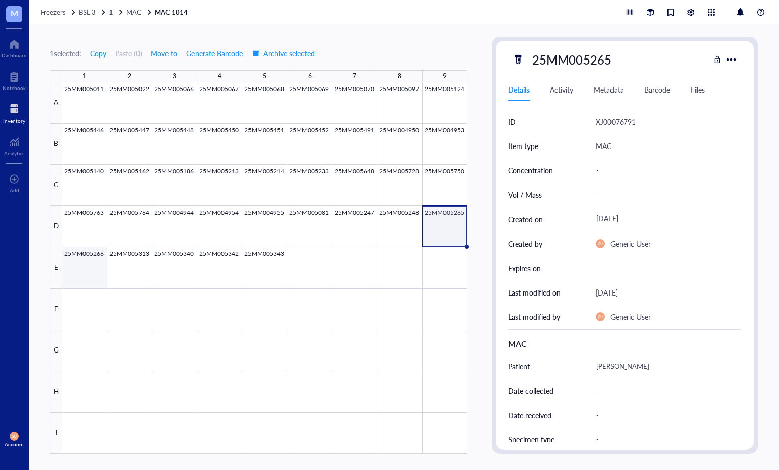
click at [87, 259] on div at bounding box center [264, 268] width 405 height 372
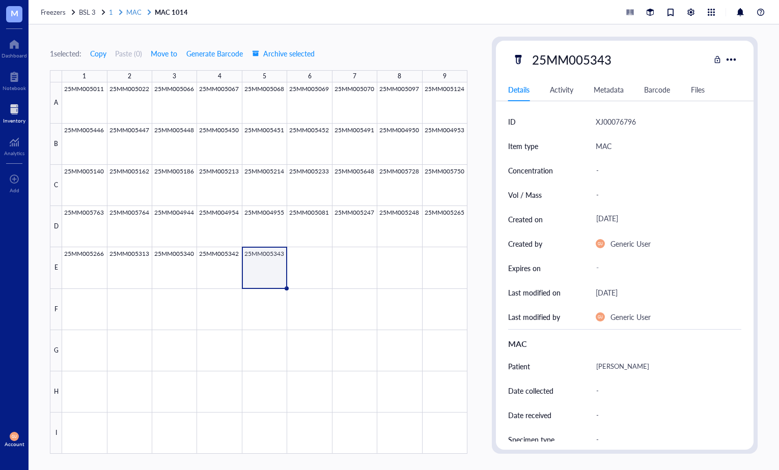
click at [111, 15] on span "1" at bounding box center [111, 12] width 4 height 10
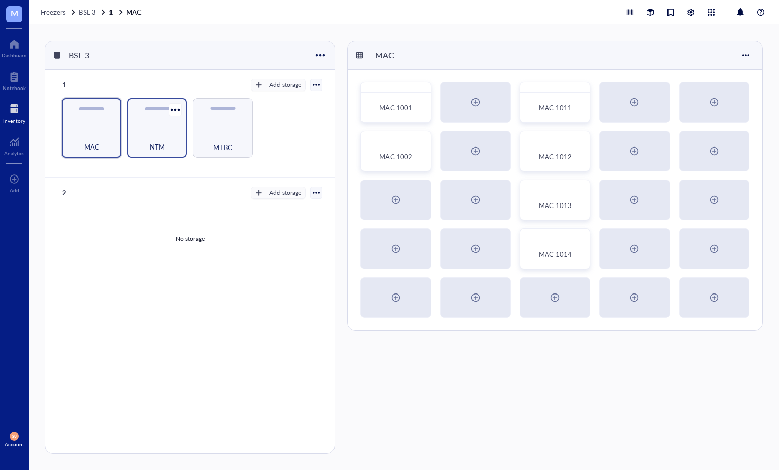
click at [156, 134] on div "NTM" at bounding box center [156, 141] width 49 height 22
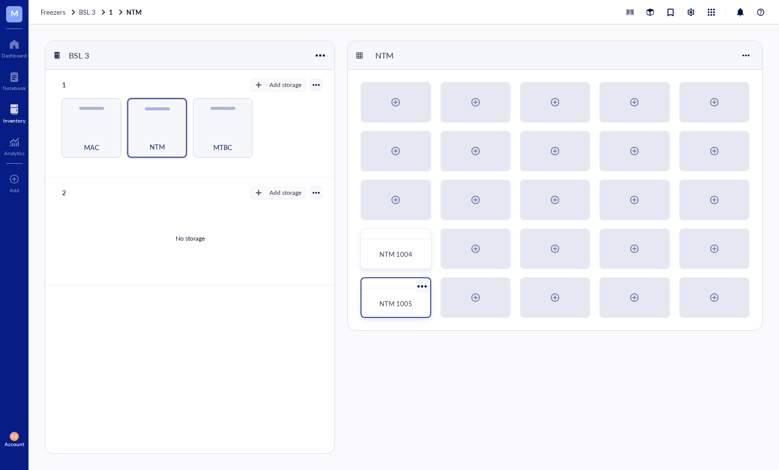
click at [414, 296] on div "NTM 1005" at bounding box center [396, 304] width 60 height 22
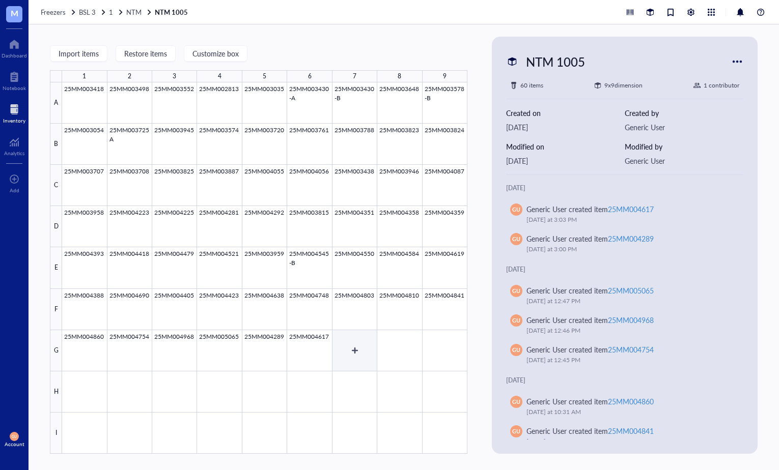
click at [355, 347] on div at bounding box center [264, 268] width 405 height 372
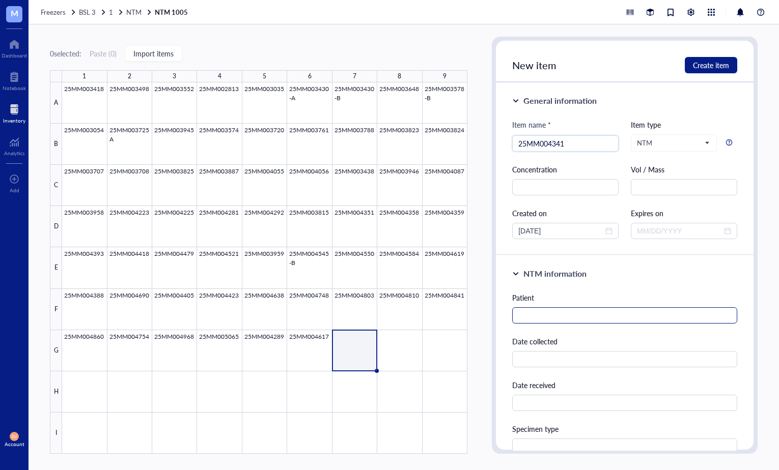
type input "25MM004341"
drag, startPoint x: 535, startPoint y: 318, endPoint x: 101, endPoint y: 136, distance: 470.6
click at [534, 317] on input "text" at bounding box center [624, 316] width 225 height 16
click at [592, 314] on input "text" at bounding box center [624, 316] width 225 height 16
paste input "Peters, Bergen Waugh"
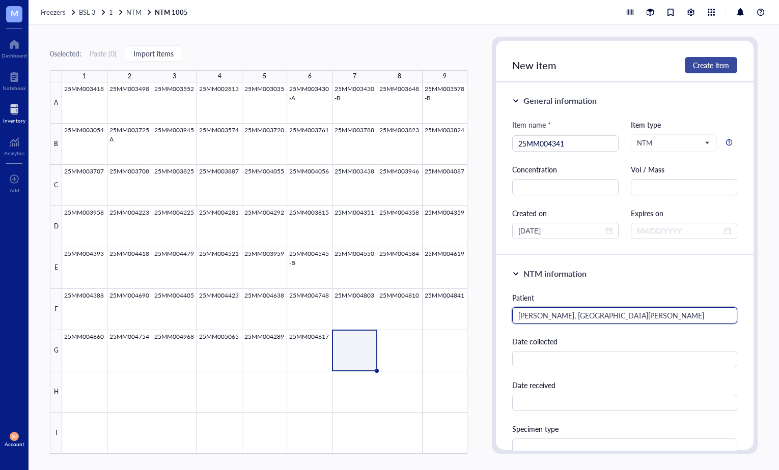
type input "Peters, Bergen Waugh"
click at [704, 67] on span "Create item" at bounding box center [711, 65] width 36 height 8
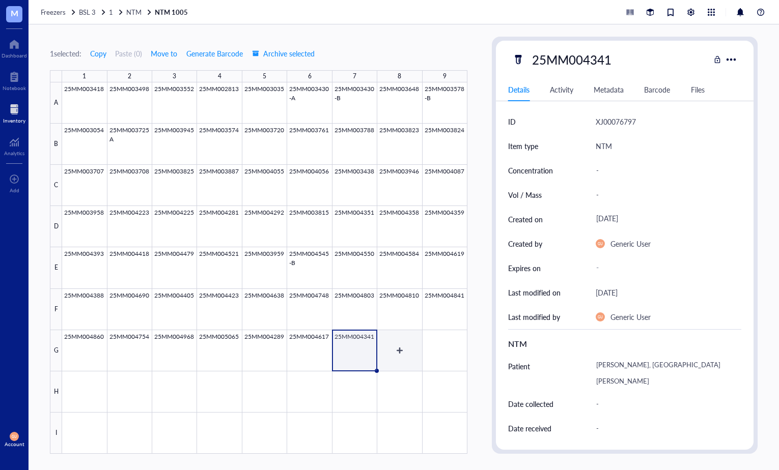
drag, startPoint x: 393, startPoint y: 360, endPoint x: 388, endPoint y: 348, distance: 12.8
click at [393, 360] on div at bounding box center [264, 268] width 405 height 372
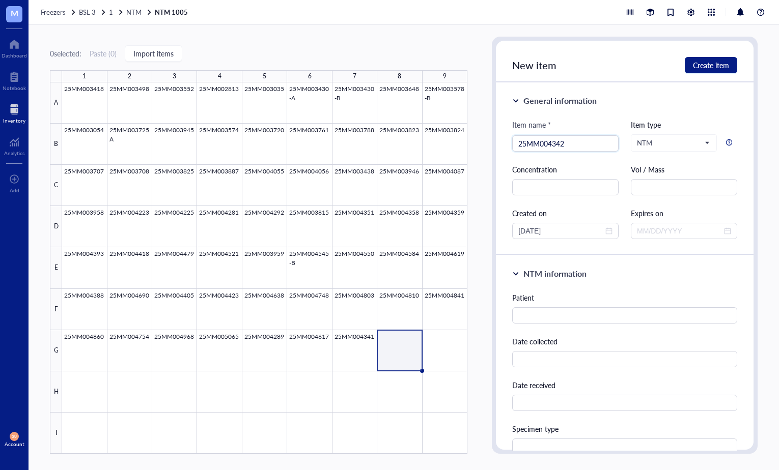
type input "25MM004342"
click at [523, 313] on input "text" at bounding box center [624, 316] width 225 height 16
paste input "Peters, Bergen Waugh"
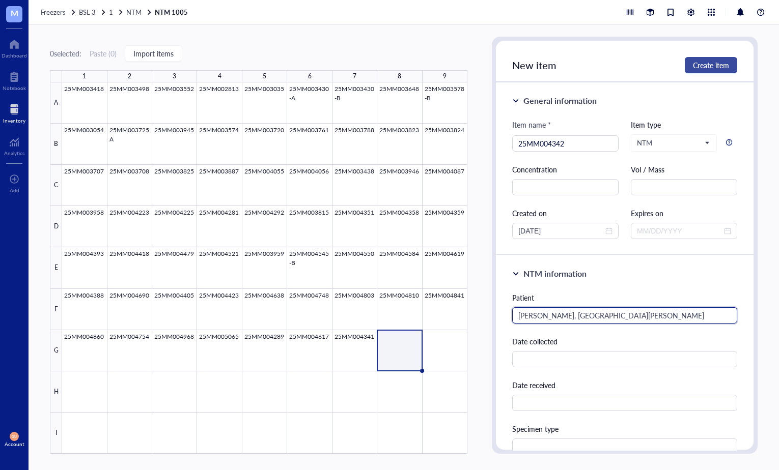
type input "Peters, Bergen Waugh"
click at [710, 63] on span "Create item" at bounding box center [711, 65] width 36 height 8
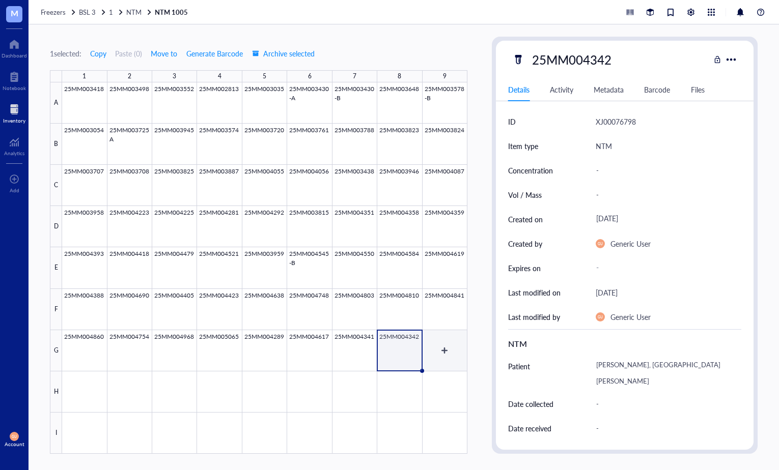
click at [450, 353] on div at bounding box center [264, 268] width 405 height 372
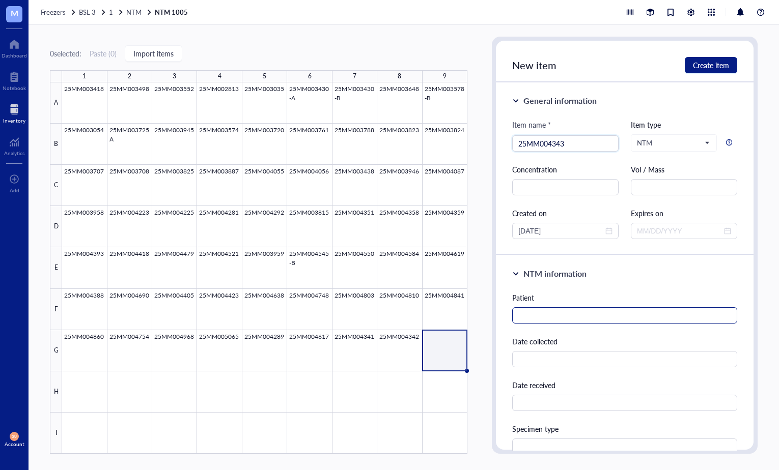
type input "25MM004343"
drag, startPoint x: 522, startPoint y: 313, endPoint x: 190, endPoint y: 286, distance: 333.1
click at [520, 313] on input "text" at bounding box center [624, 316] width 225 height 16
click at [569, 314] on input "text" at bounding box center [624, 316] width 225 height 16
paste input "Peters, Bergen Waugh"
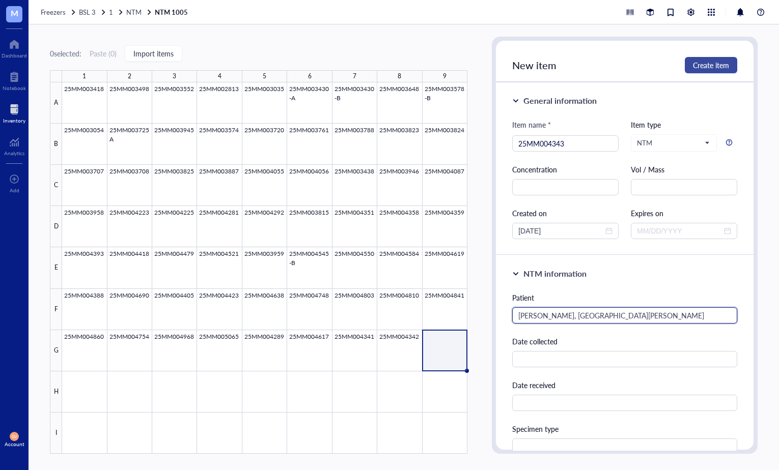
type input "Peters, Bergen Waugh"
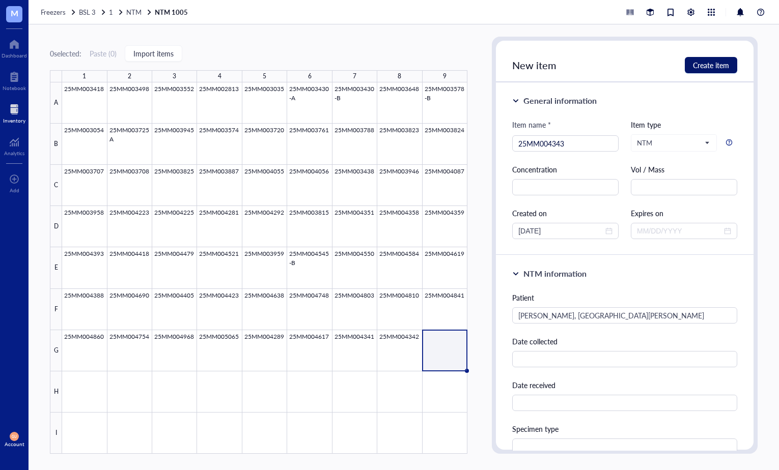
drag, startPoint x: 708, startPoint y: 69, endPoint x: 334, endPoint y: 404, distance: 502.7
click at [705, 72] on button "Create item" at bounding box center [711, 65] width 52 height 16
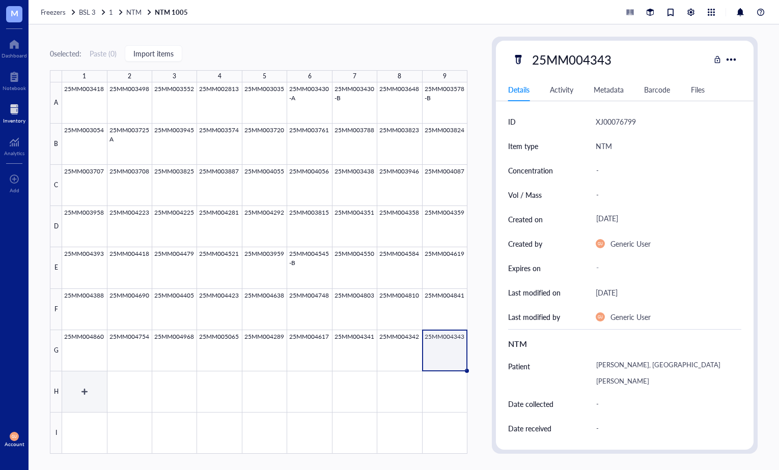
click at [79, 391] on div at bounding box center [264, 268] width 405 height 372
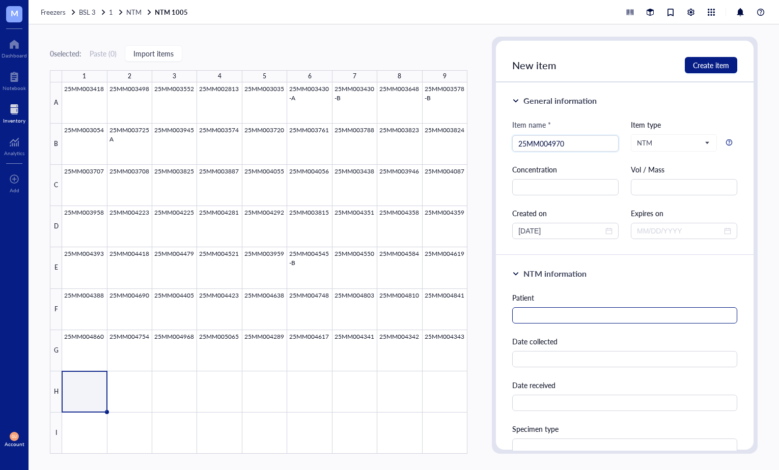
type input "25MM004970"
drag, startPoint x: 548, startPoint y: 317, endPoint x: 232, endPoint y: 155, distance: 354.8
click at [532, 308] on input "text" at bounding box center [624, 316] width 225 height 16
click at [540, 315] on input "text" at bounding box center [624, 316] width 225 height 16
paste input "Cole, John B"
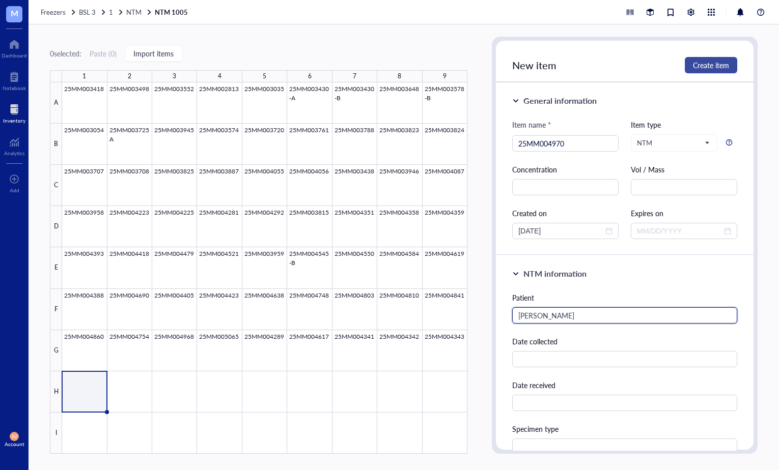
type input "Cole, John B"
click at [712, 62] on span "Create item" at bounding box center [711, 65] width 36 height 8
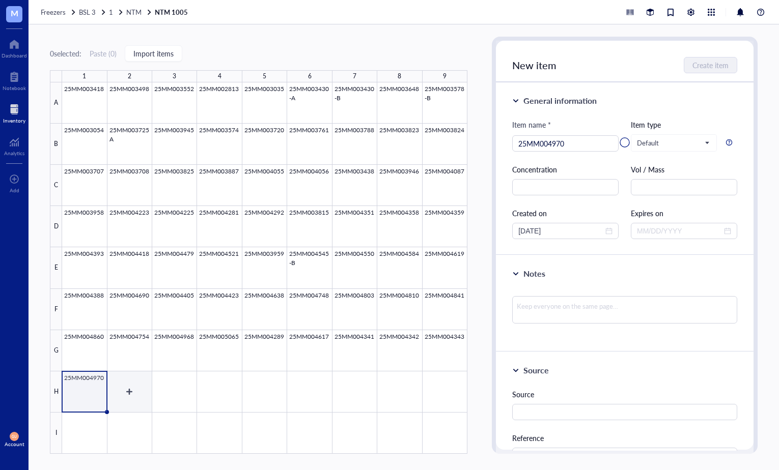
click at [132, 396] on div at bounding box center [264, 268] width 405 height 372
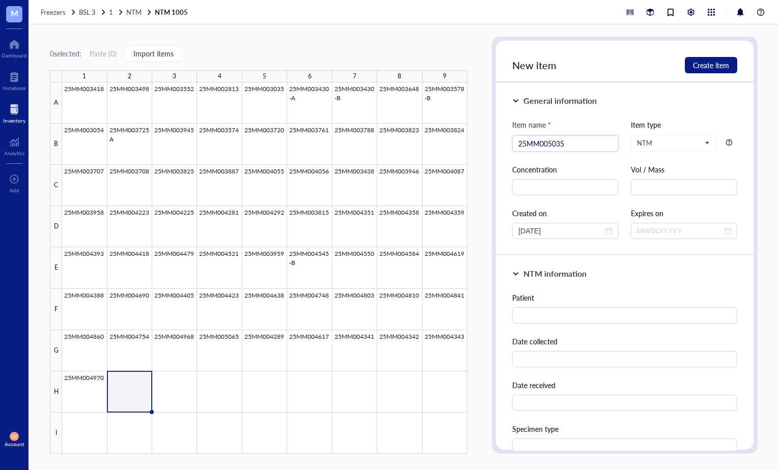
type input "25MM005035"
click at [525, 316] on input "text" at bounding box center [624, 316] width 225 height 16
paste input "Jensen, Norman M"
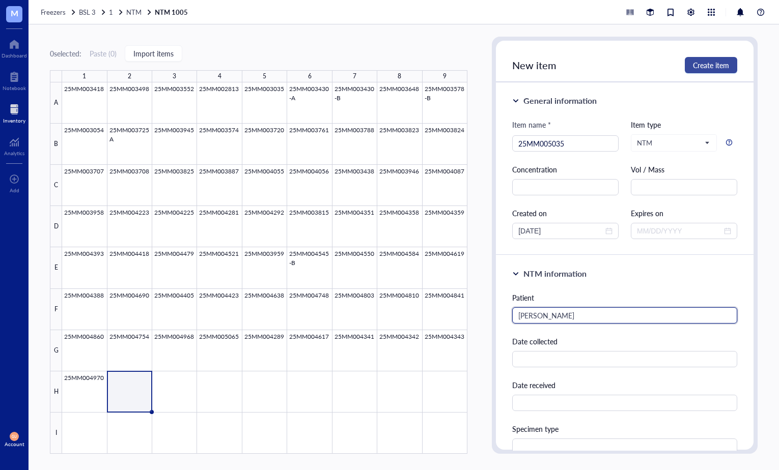
type input "Jensen, Norman M"
click at [698, 67] on span "Create item" at bounding box center [711, 65] width 36 height 8
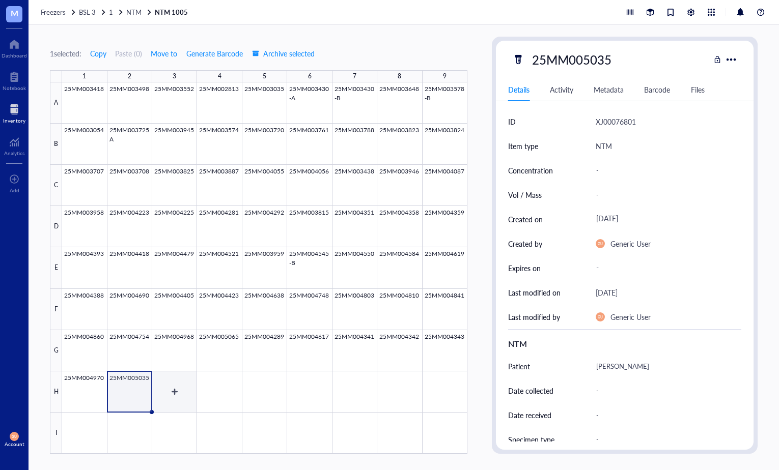
click at [171, 389] on div at bounding box center [264, 268] width 405 height 372
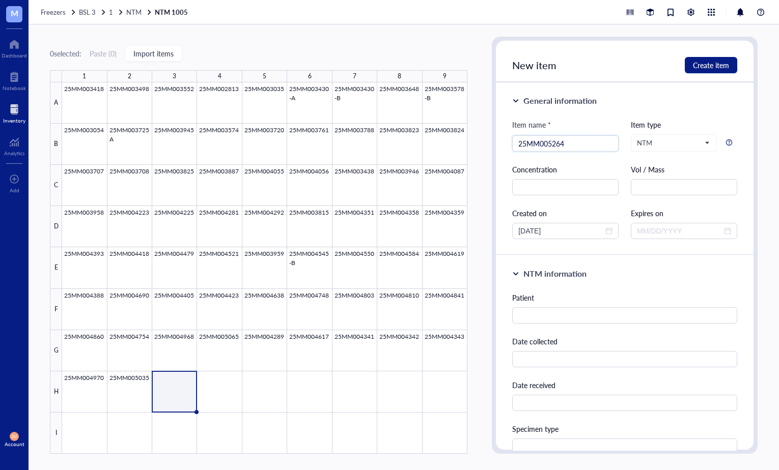
type input "25MM005264"
click at [543, 316] on input "text" at bounding box center [624, 316] width 225 height 16
paste input "Zaragoza, Pablo"
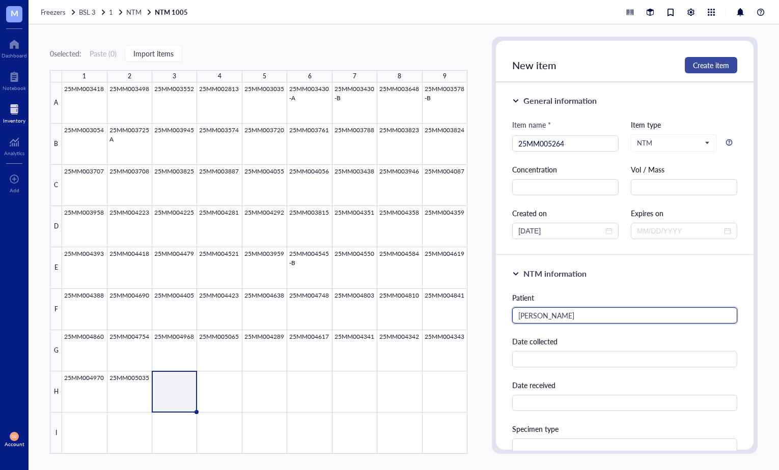
type input "Zaragoza, Pablo"
click at [718, 66] on span "Create item" at bounding box center [711, 65] width 36 height 8
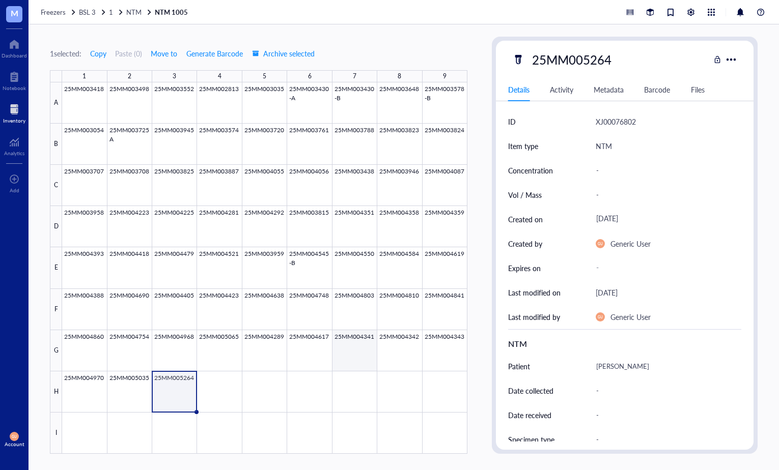
click at [368, 346] on div at bounding box center [264, 268] width 405 height 372
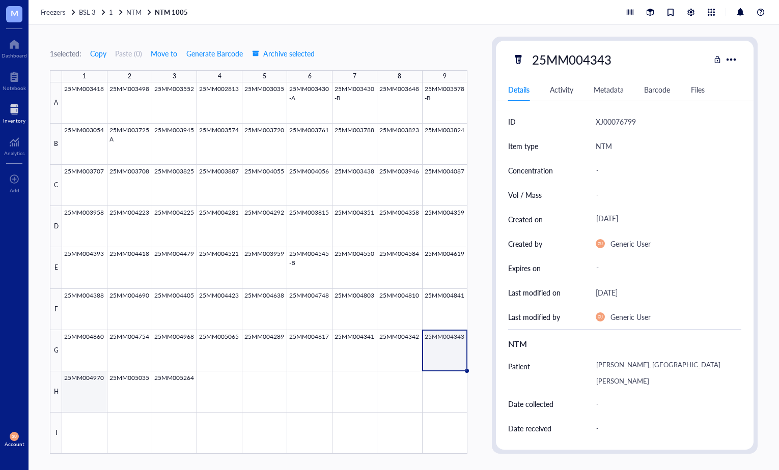
click at [101, 398] on div at bounding box center [264, 268] width 405 height 372
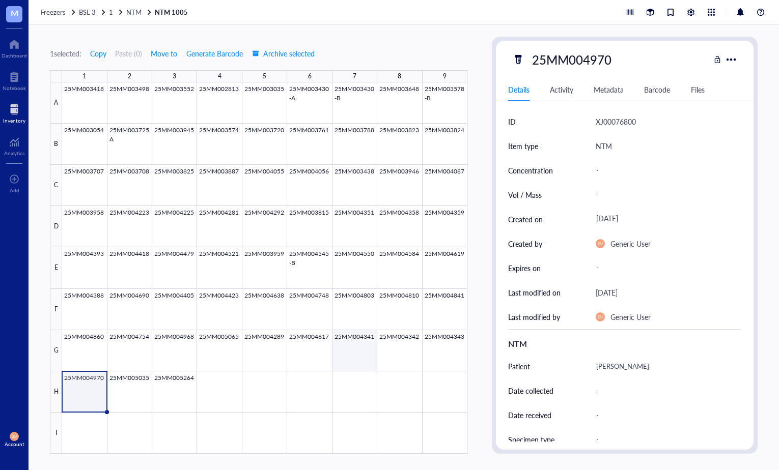
click at [352, 356] on div at bounding box center [264, 268] width 405 height 372
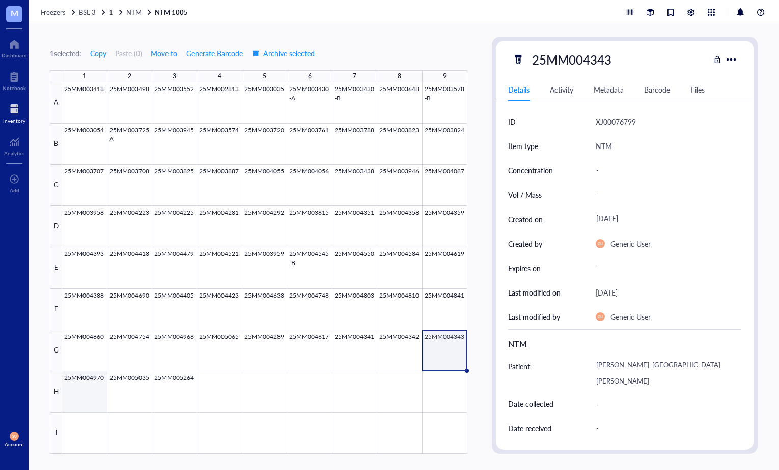
click at [93, 395] on div at bounding box center [264, 268] width 405 height 372
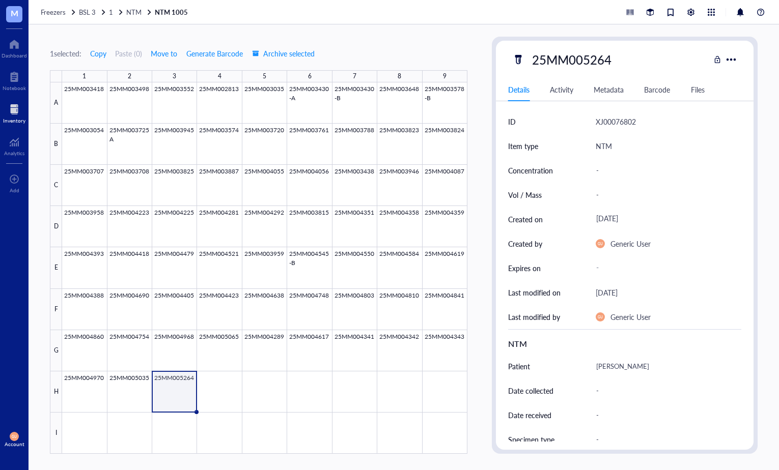
click at [10, 437] on span "GU" at bounding box center [14, 436] width 9 height 9
drag, startPoint x: 45, startPoint y: 457, endPoint x: 103, endPoint y: 414, distance: 72.1
click at [46, 456] on link "Logout" at bounding box center [68, 457] width 59 height 18
